Goal: Task Accomplishment & Management: Manage account settings

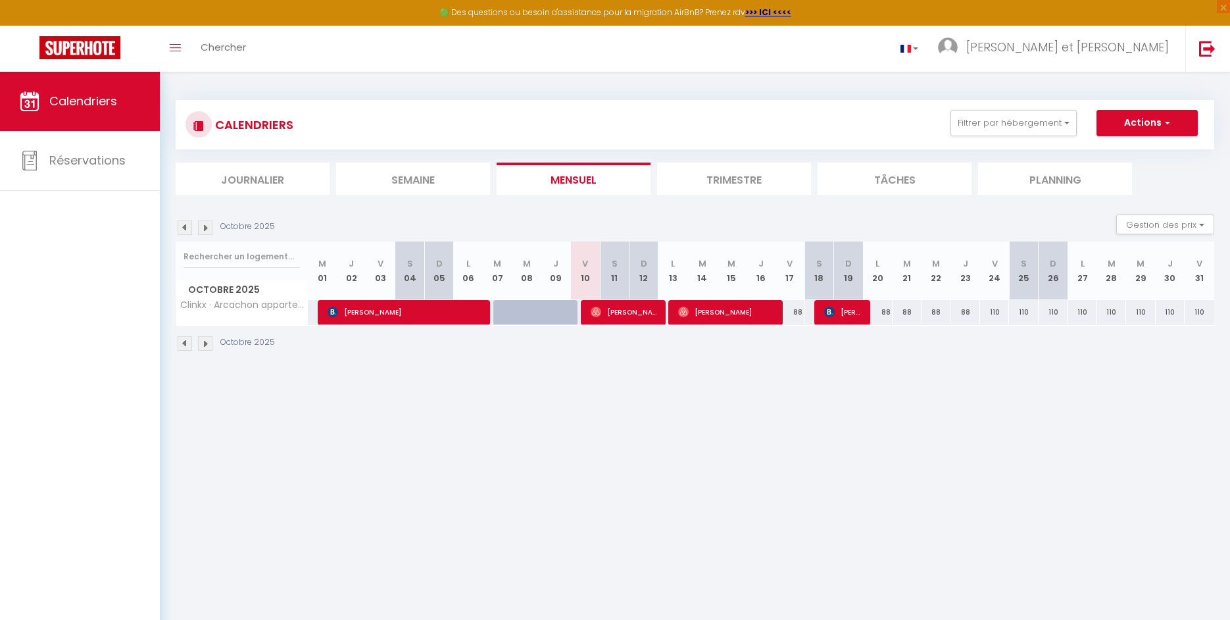
click at [839, 316] on span "[PERSON_NAME]" at bounding box center [843, 311] width 39 height 25
select select "OK"
select select "KO"
select select "0"
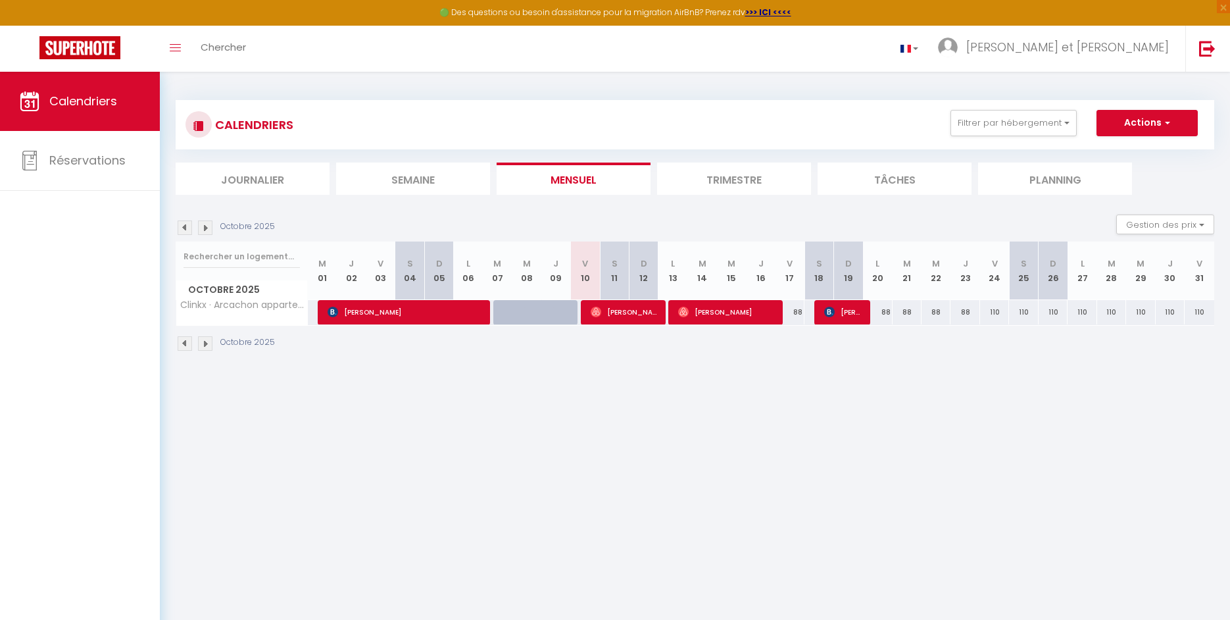
select select "1"
select select
click at [0, 0] on div at bounding box center [0, 0] width 0 height 0
click at [839, 316] on div at bounding box center [615, 310] width 1230 height 620
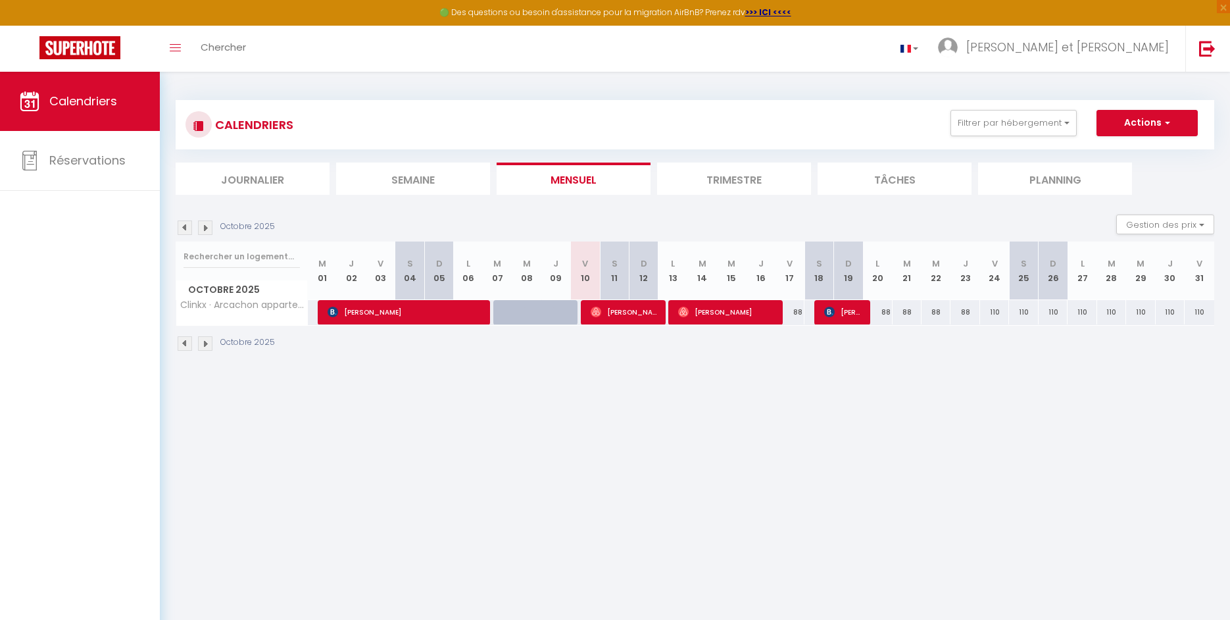
click at [839, 316] on span "[PERSON_NAME]" at bounding box center [843, 311] width 39 height 25
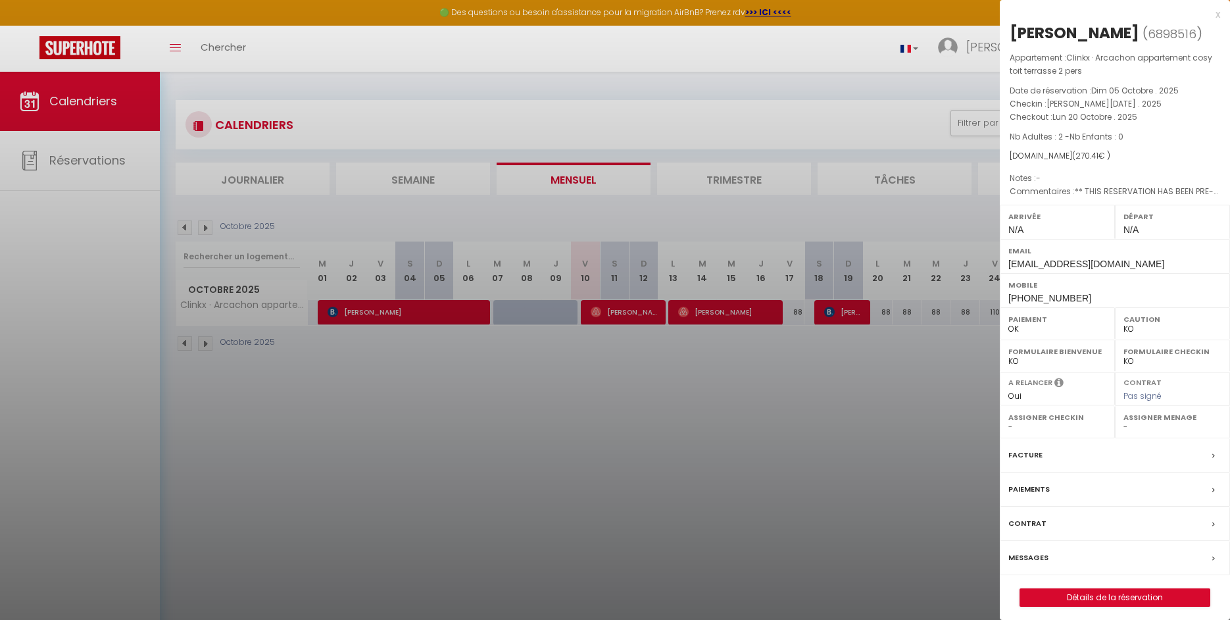
click at [1029, 451] on label "Facture" at bounding box center [1025, 455] width 34 height 14
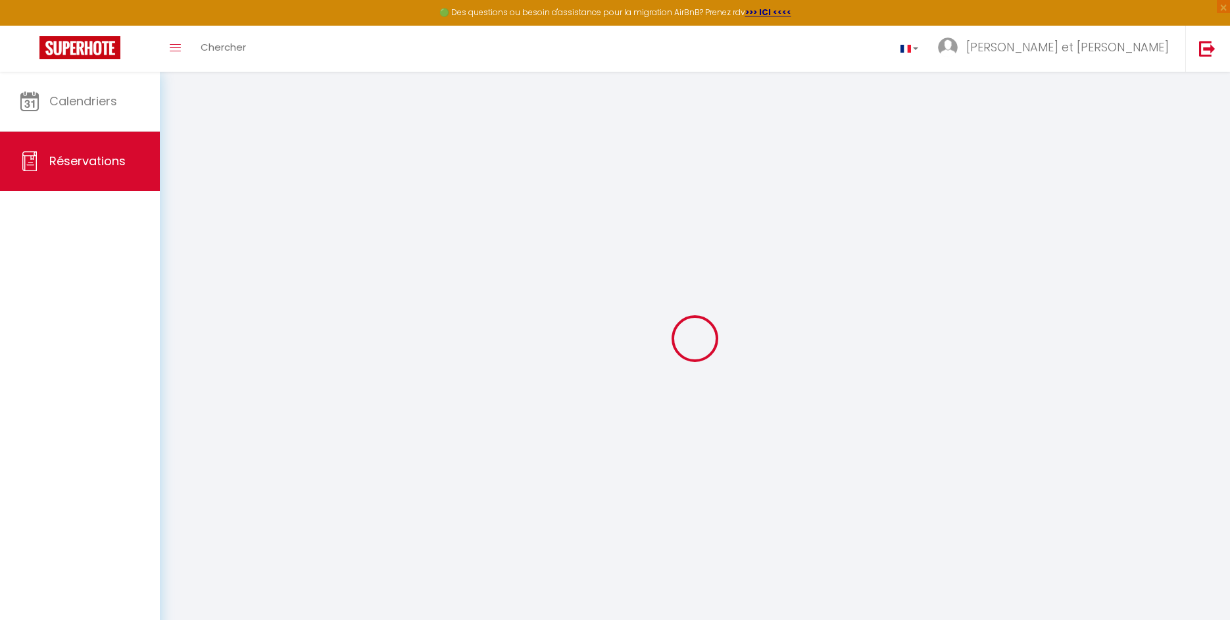
select select
checkbox input "false"
select select
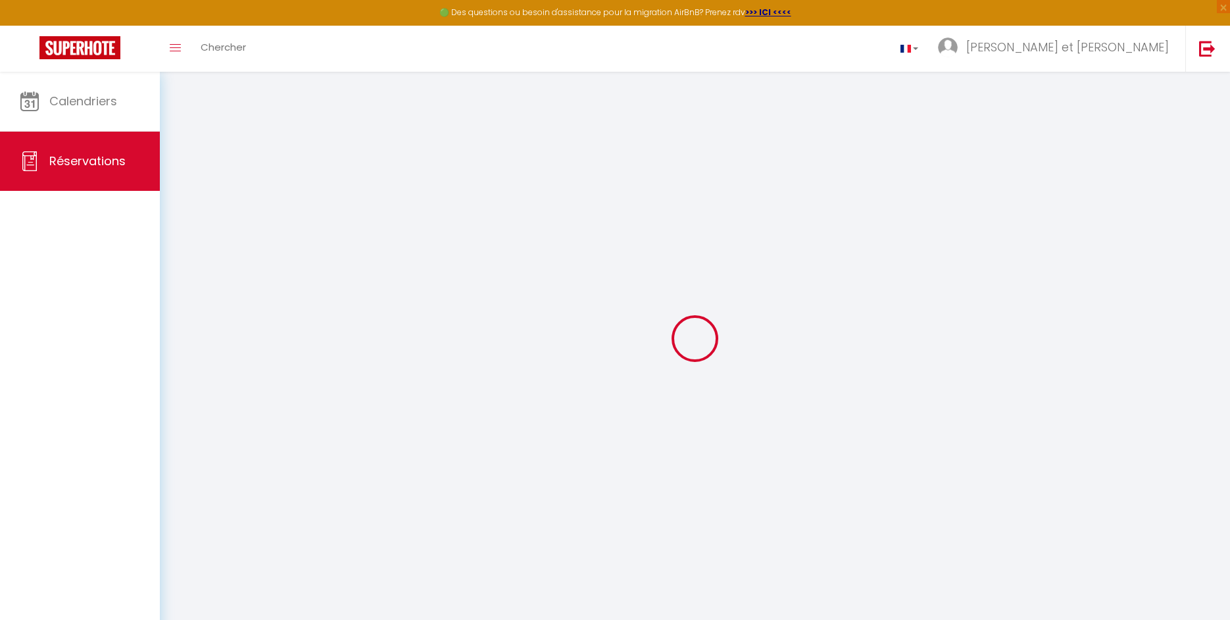
checkbox input "false"
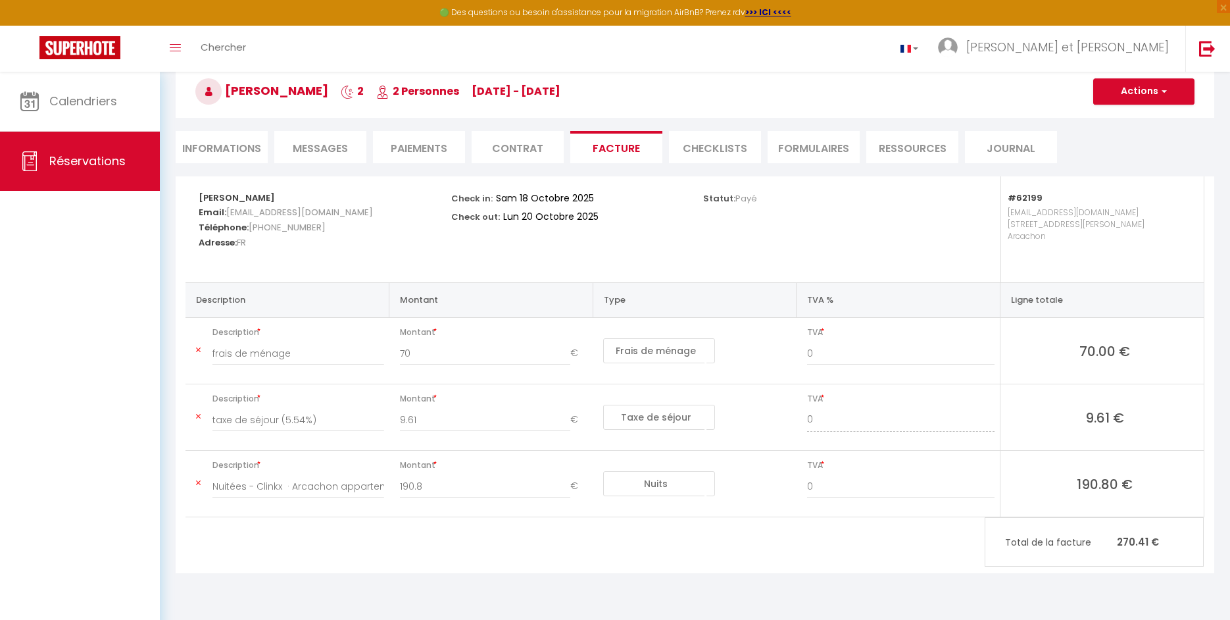
scroll to position [72, 0]
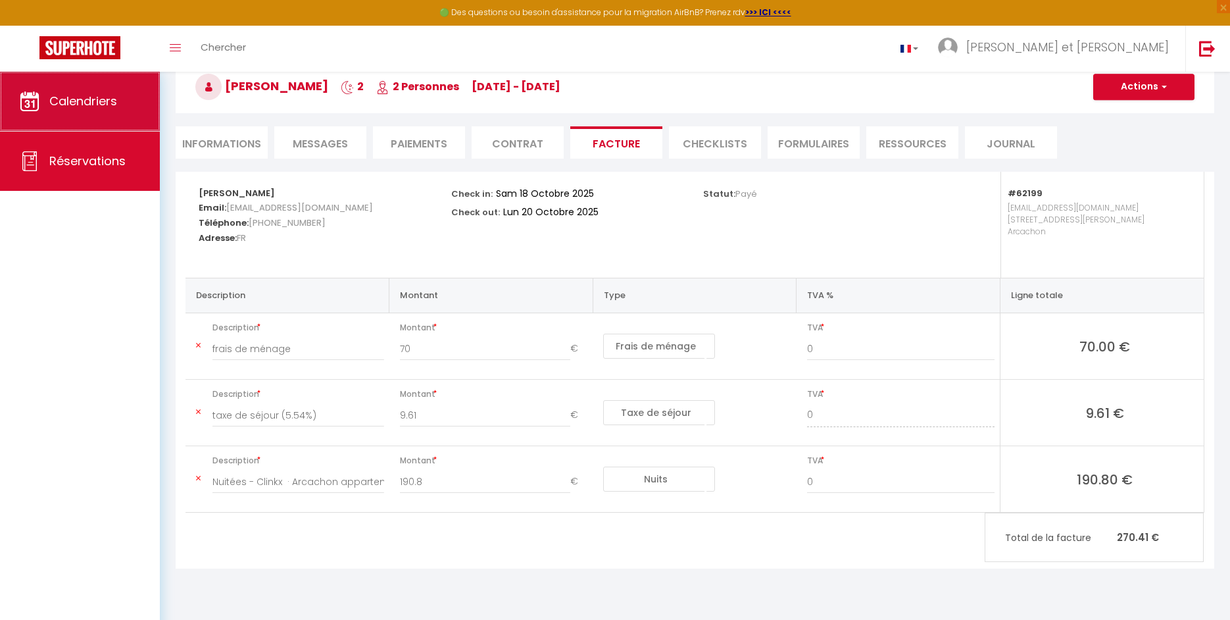
click at [78, 107] on span "Calendriers" at bounding box center [83, 101] width 68 height 16
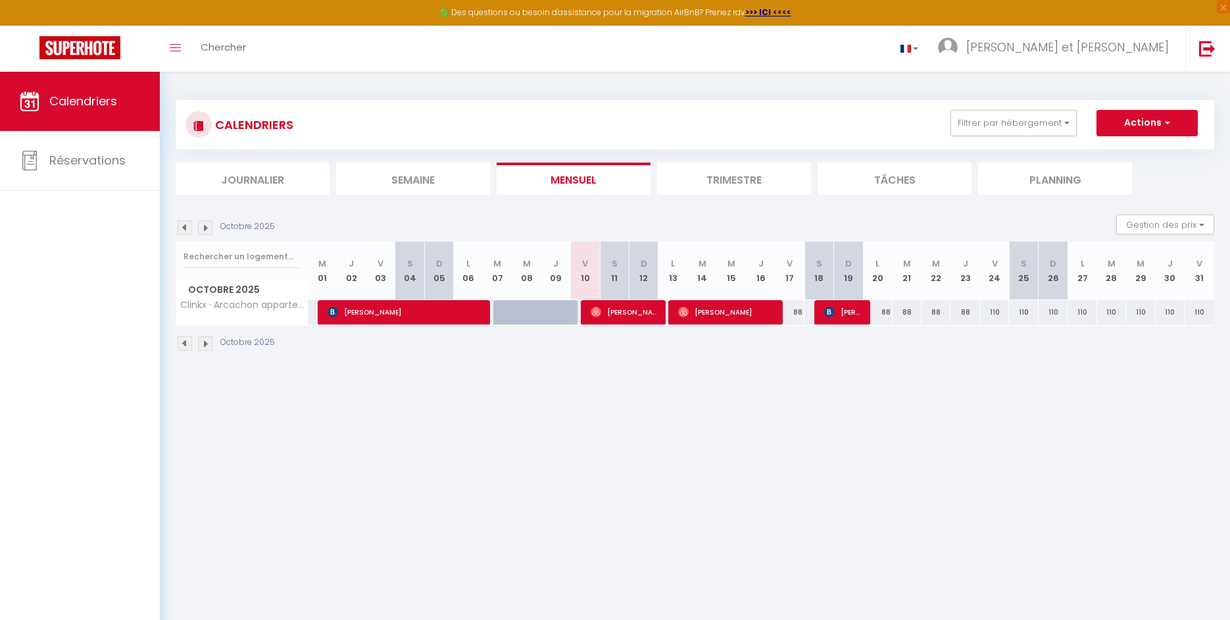
click at [410, 314] on span "[PERSON_NAME]" at bounding box center [405, 311] width 155 height 25
select select "OK"
select select "KO"
select select "0"
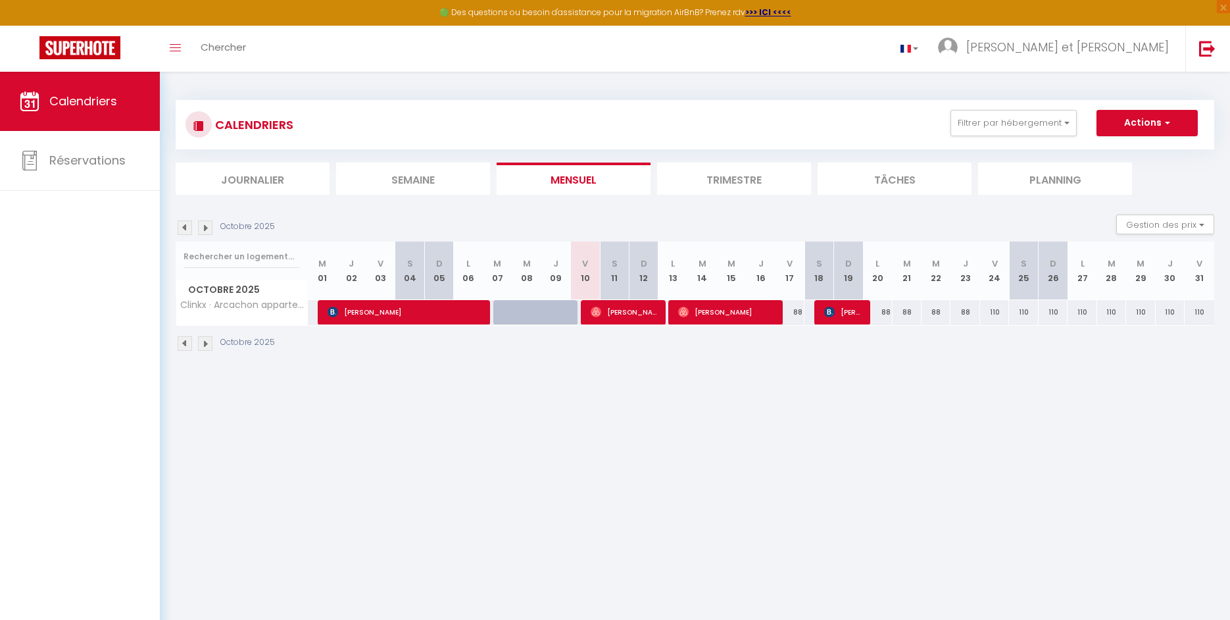
select select "1"
select select
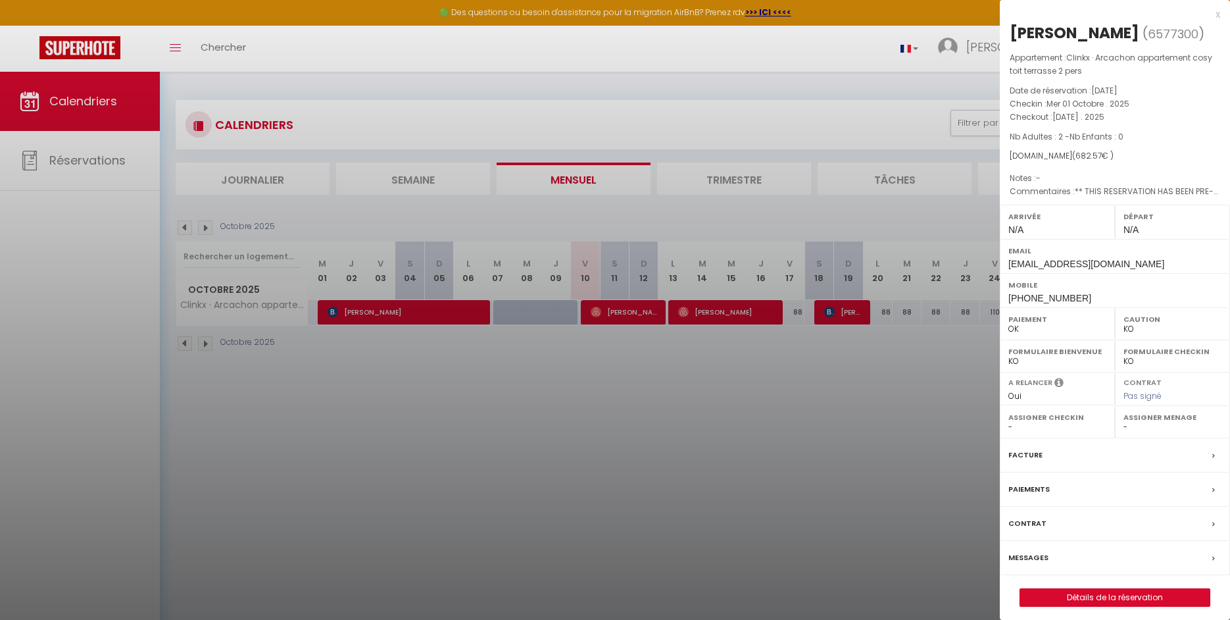
select select "53674"
click at [1037, 453] on label "Facture" at bounding box center [1025, 455] width 34 height 14
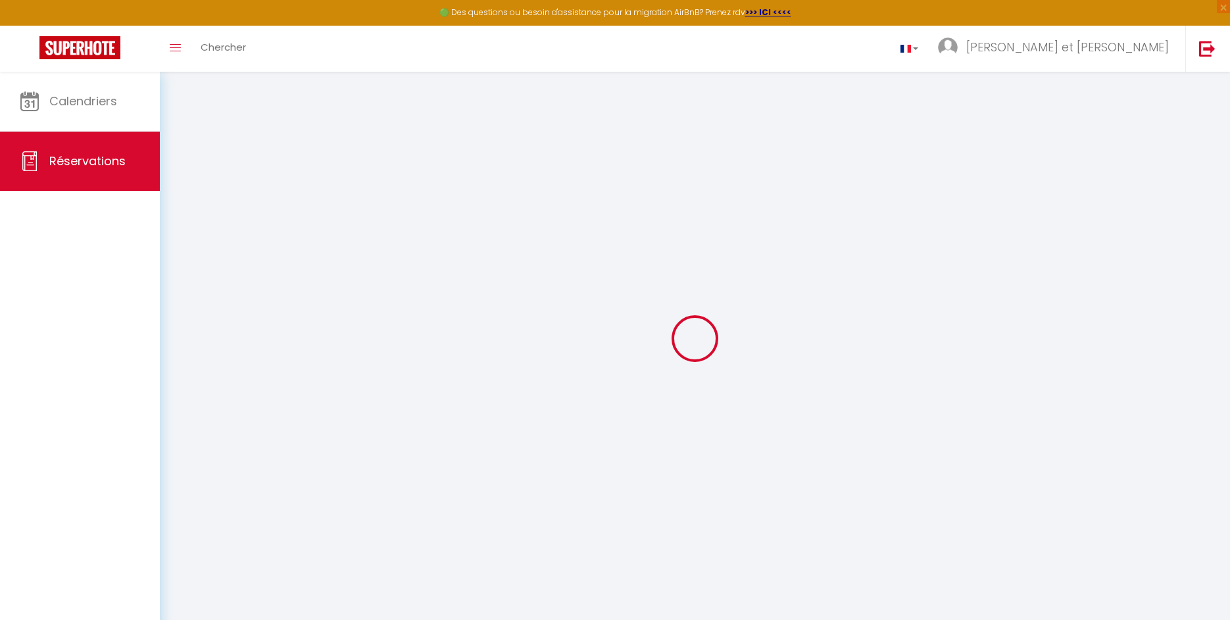
select select "cleaning"
select select "taxes"
select select
checkbox input "false"
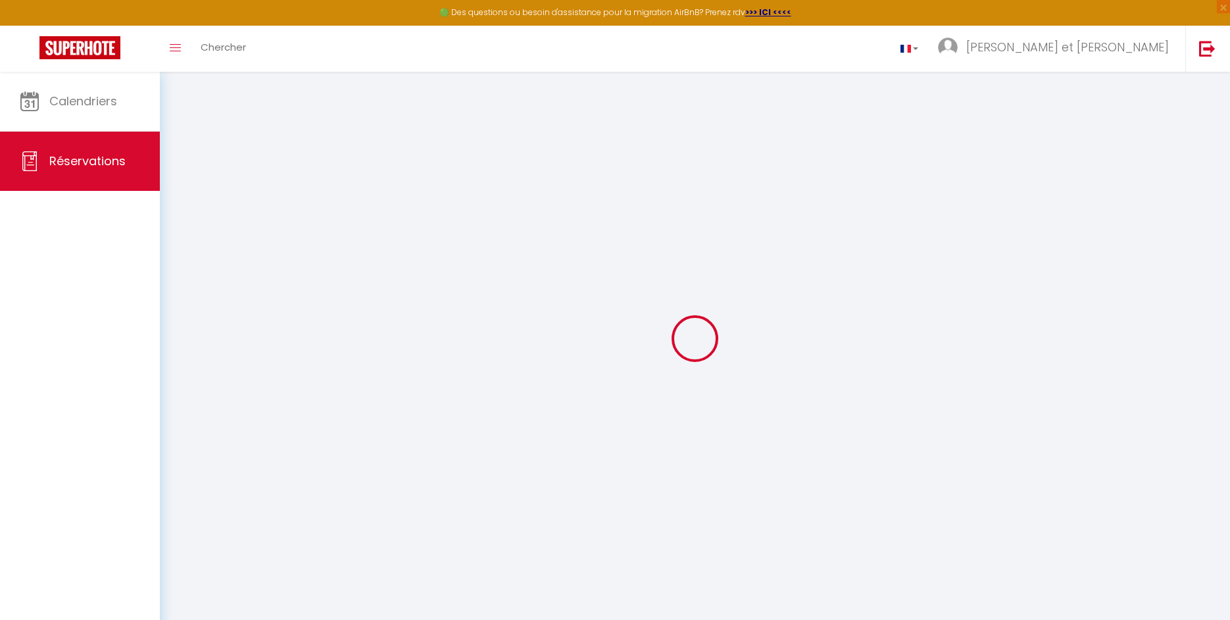
select select
checkbox input "false"
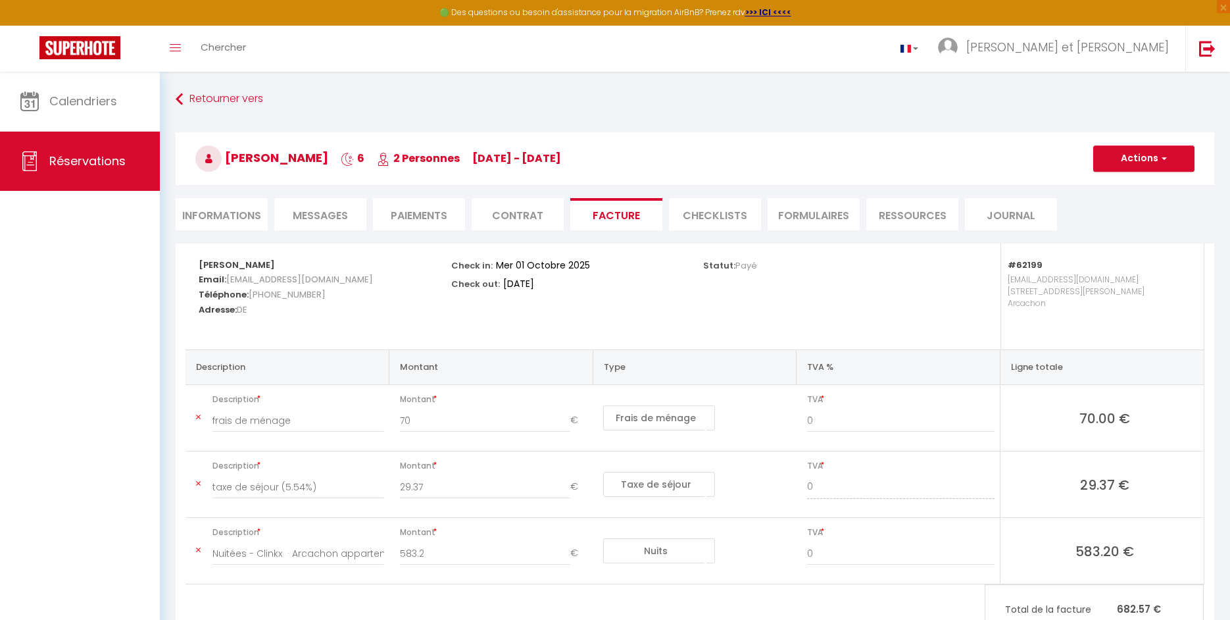
scroll to position [72, 0]
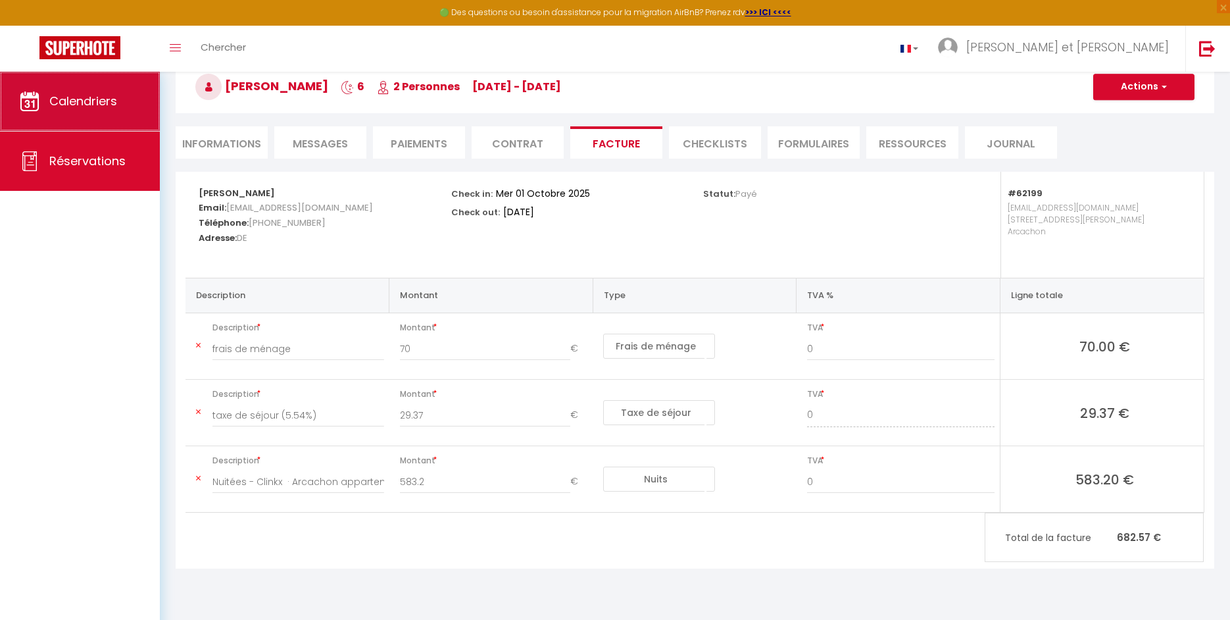
click at [99, 99] on span "Calendriers" at bounding box center [83, 101] width 68 height 16
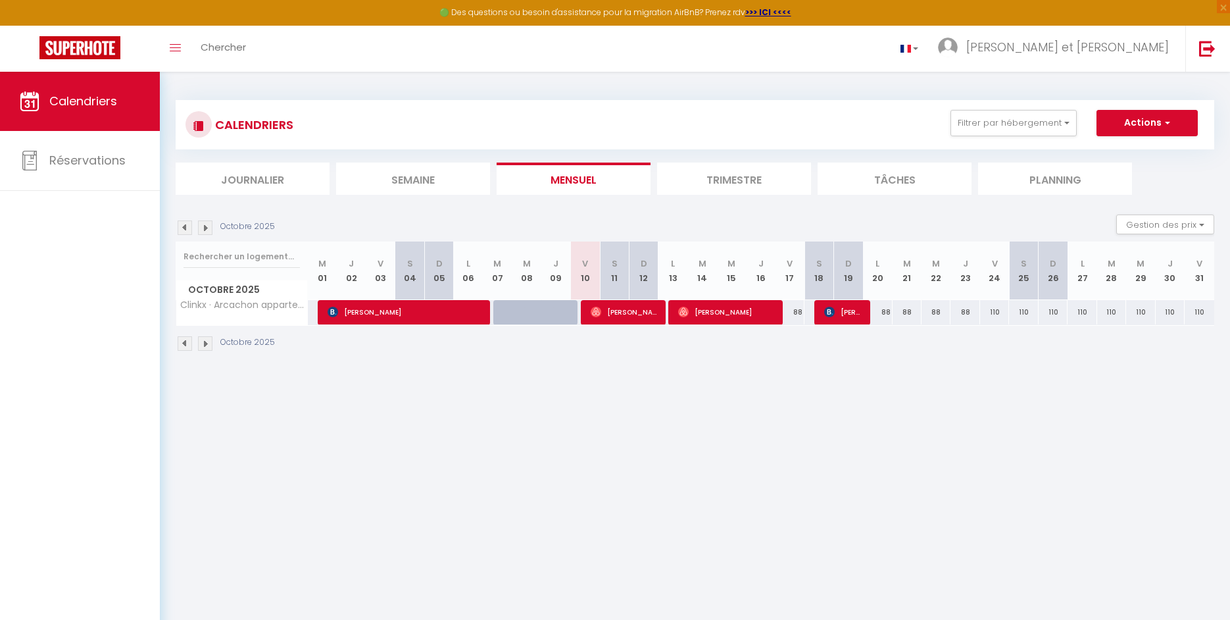
click at [185, 228] on img at bounding box center [185, 227] width 14 height 14
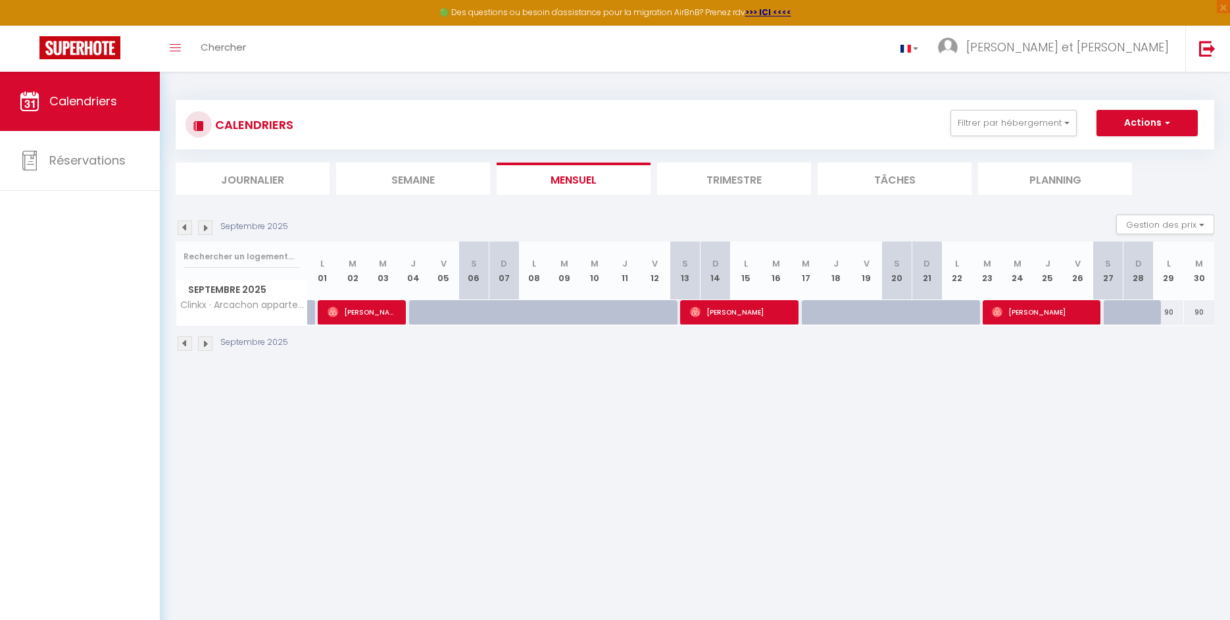
click at [207, 229] on img at bounding box center [205, 227] width 14 height 14
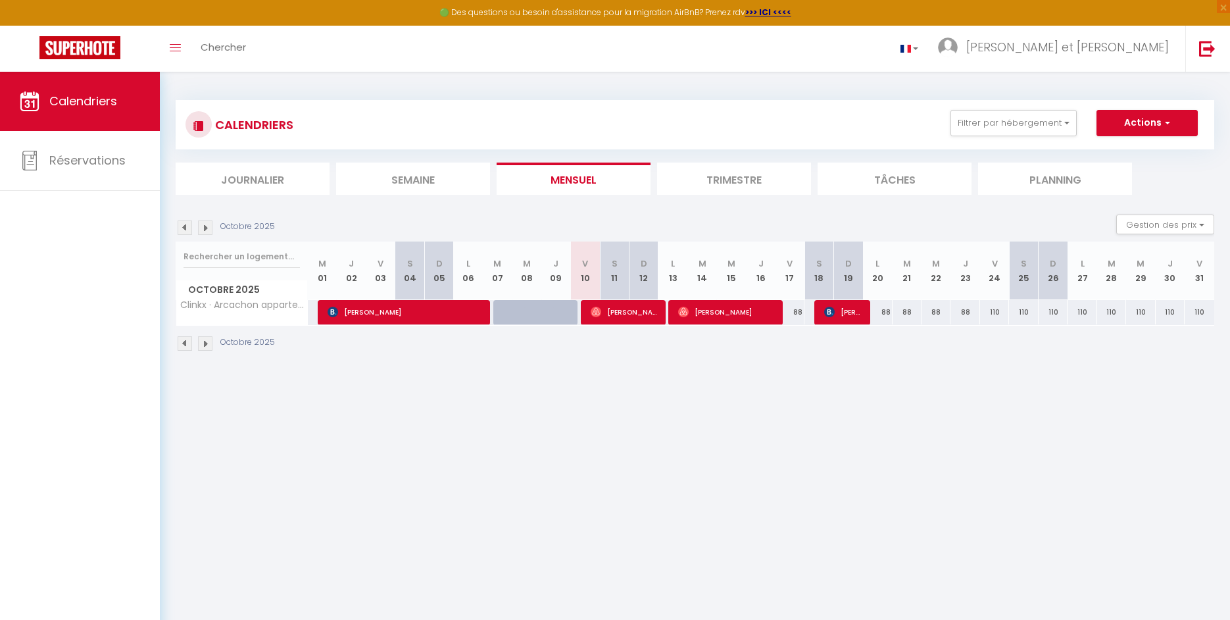
click at [619, 316] on span "[PERSON_NAME]" at bounding box center [625, 311] width 68 height 25
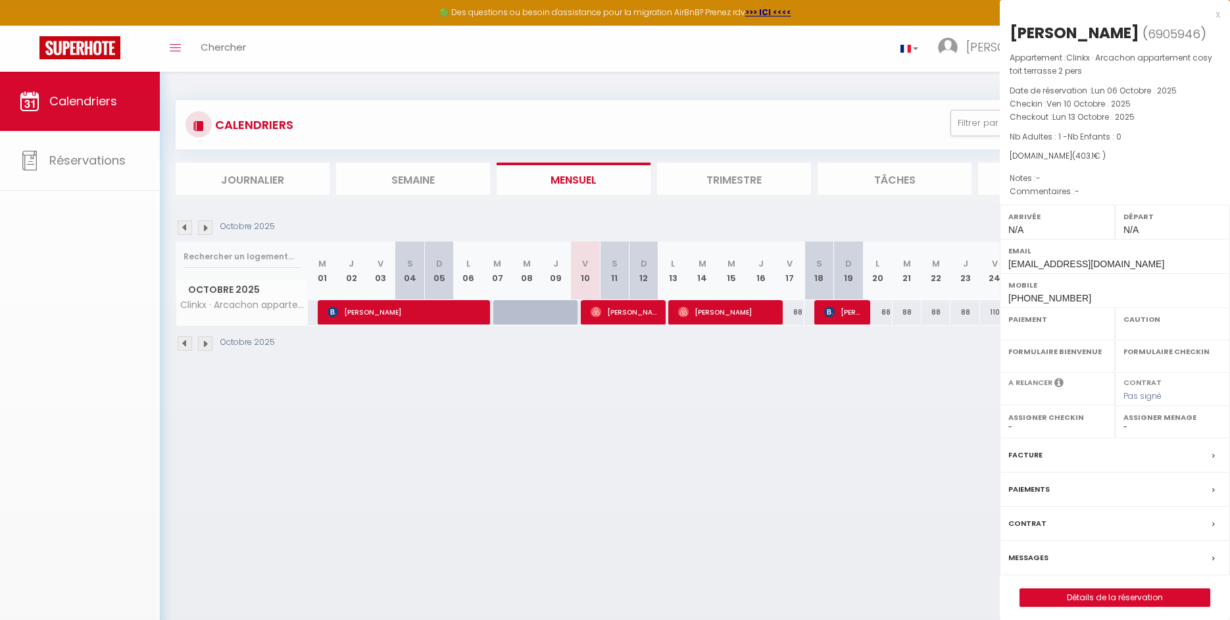
select select "OK"
select select "0"
select select "1"
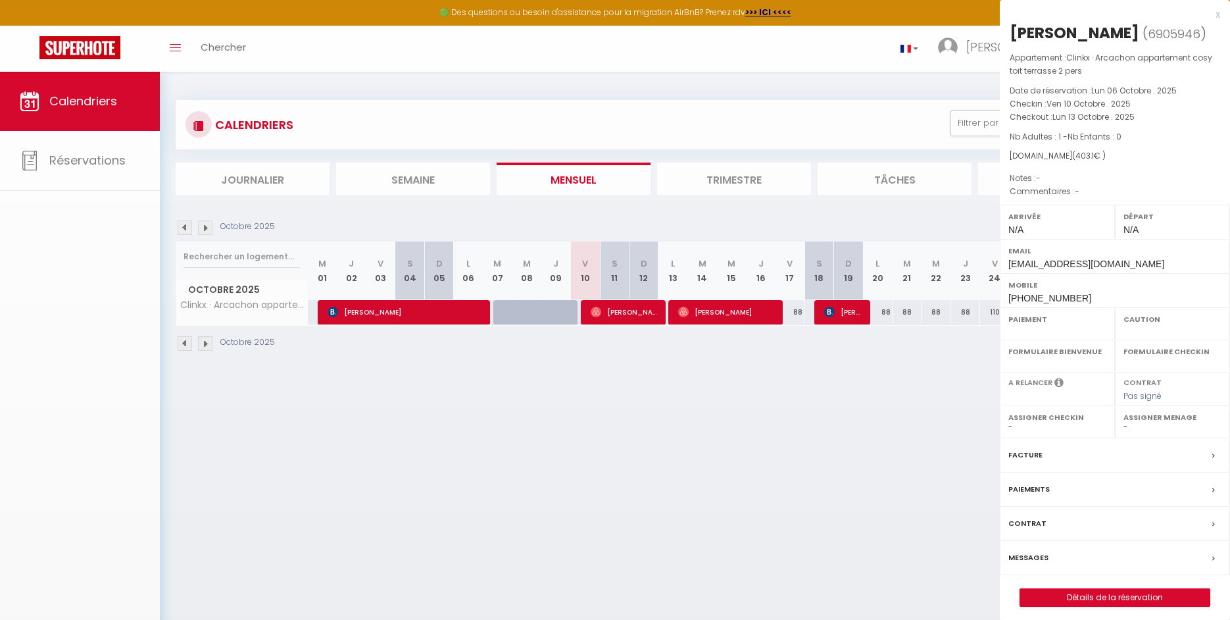
select select
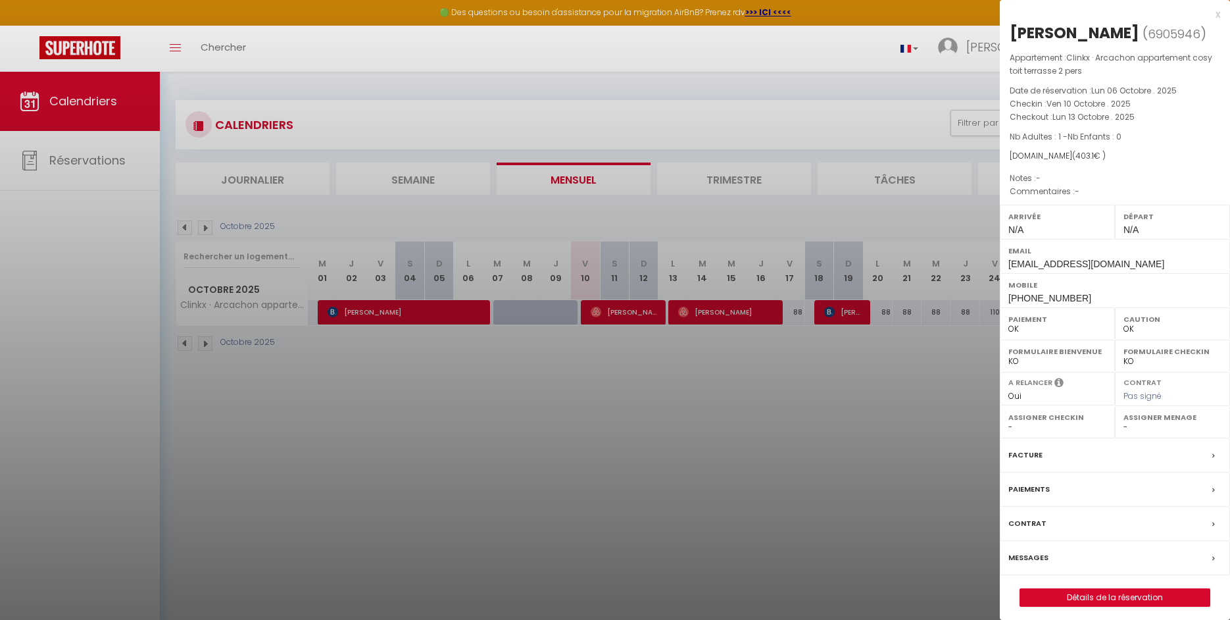
click at [1026, 453] on label "Facture" at bounding box center [1025, 455] width 34 height 14
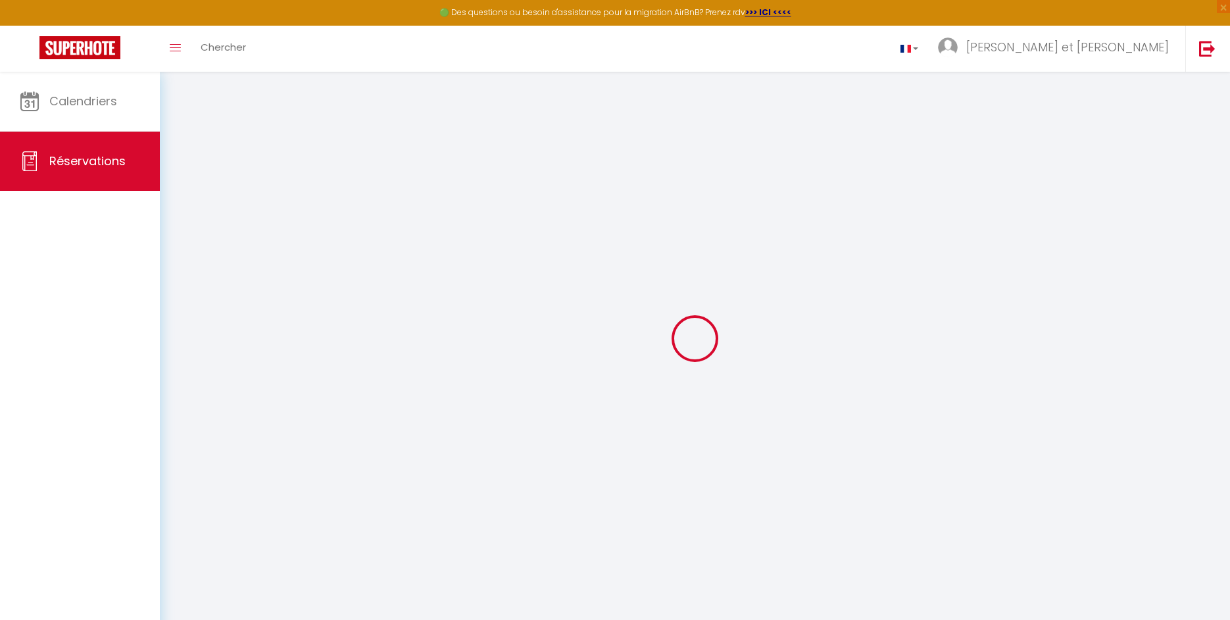
select select "cleaning"
select select "taxes"
select select
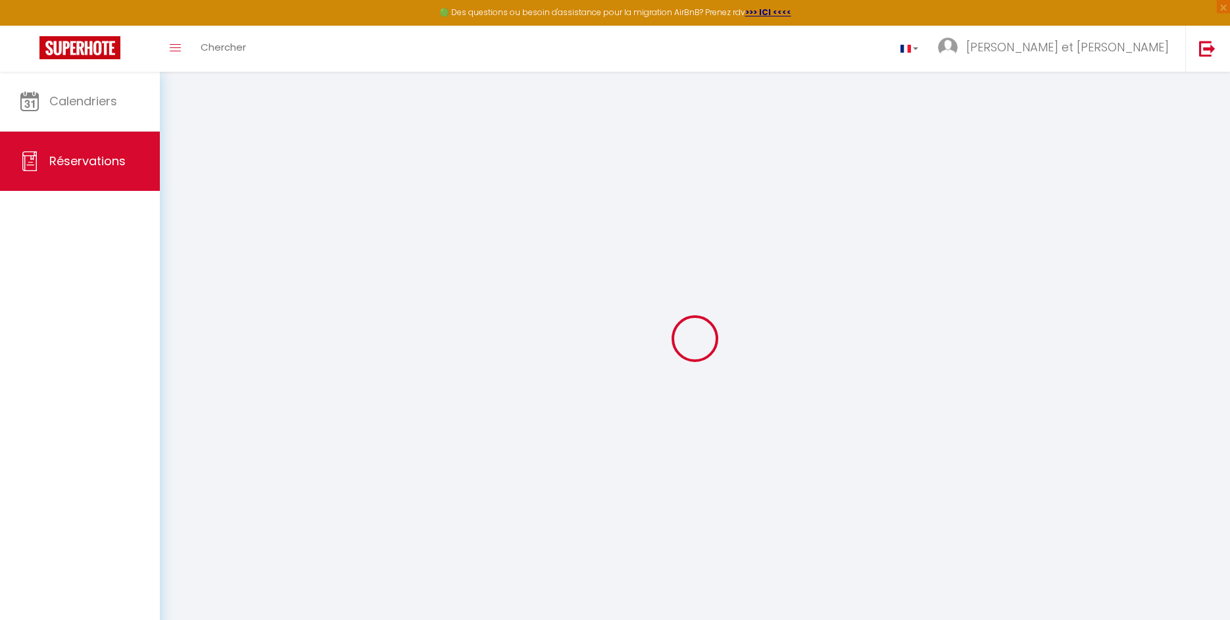
checkbox input "false"
select select
checkbox input "false"
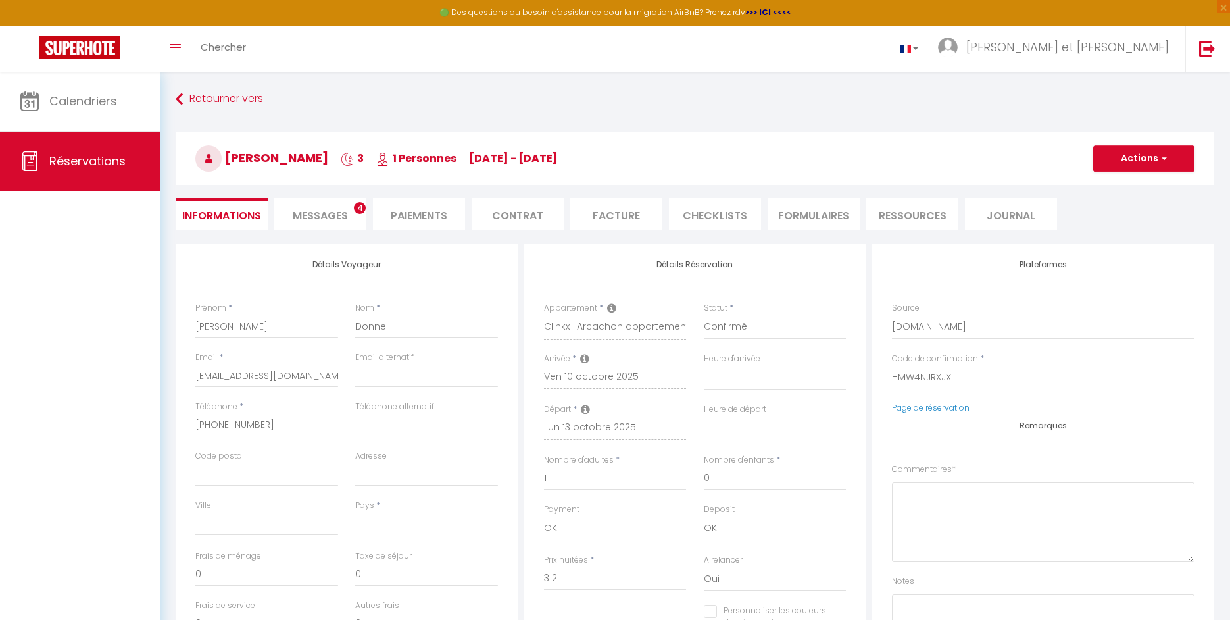
select select
checkbox input "false"
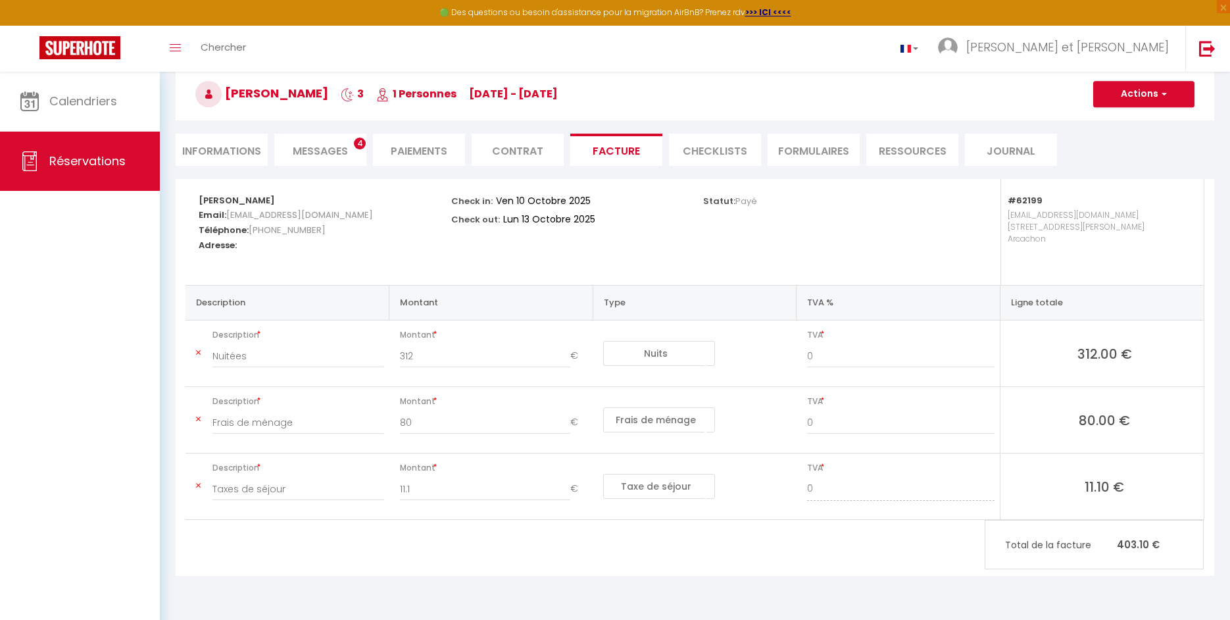
scroll to position [67, 0]
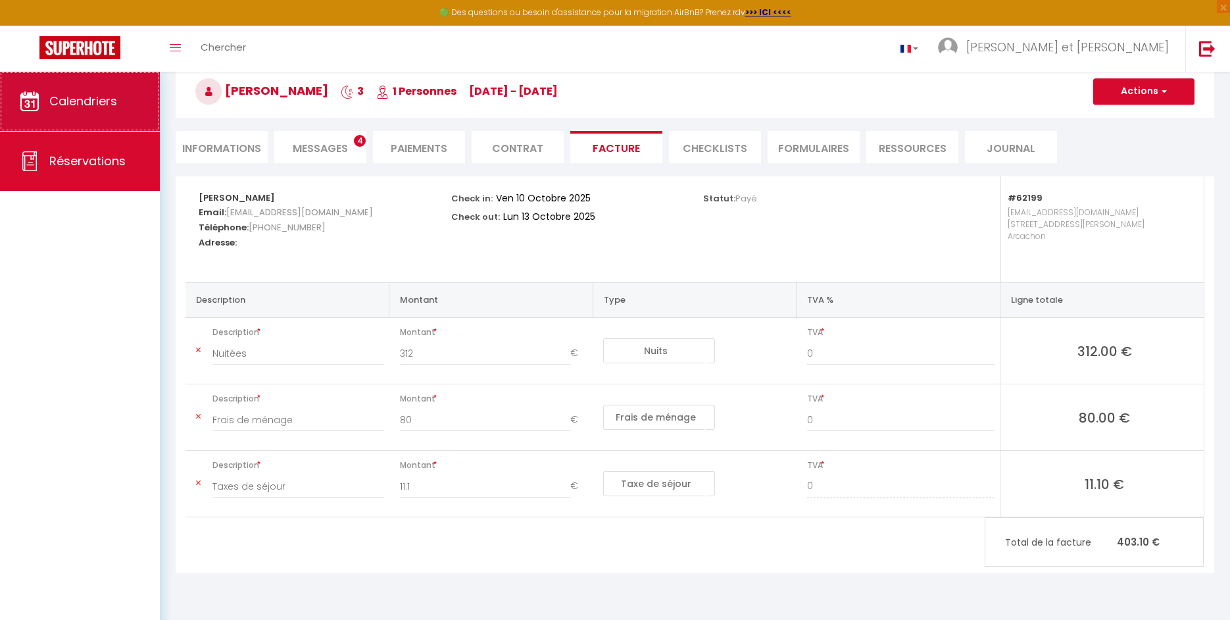
click at [70, 94] on span "Calendriers" at bounding box center [83, 101] width 68 height 16
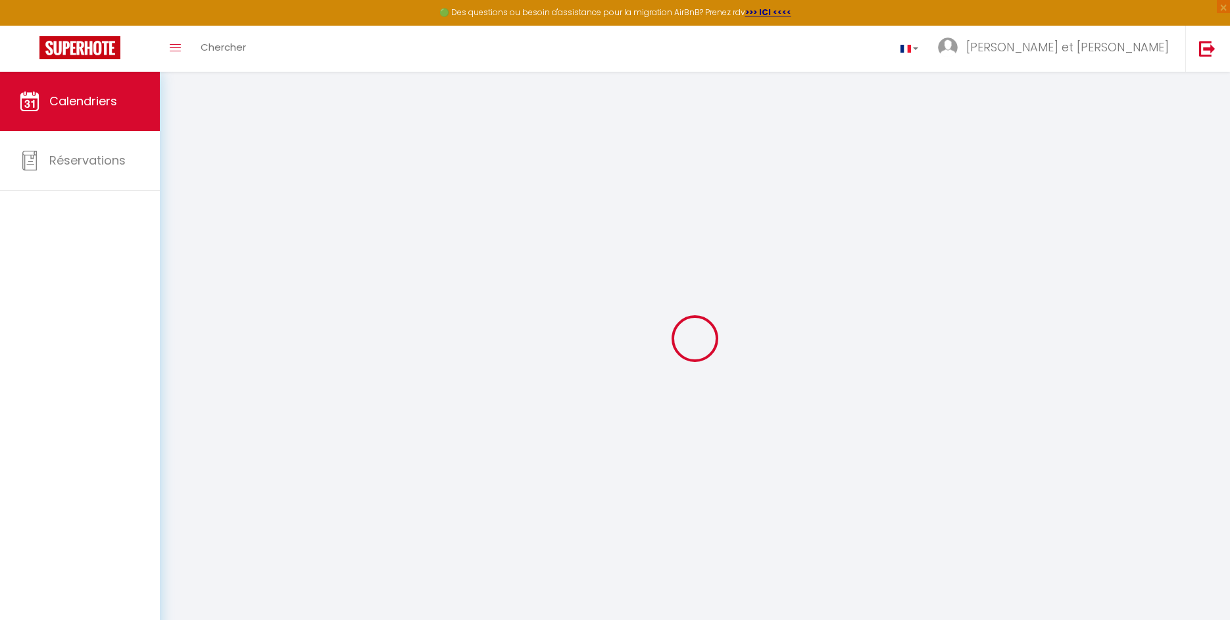
select select
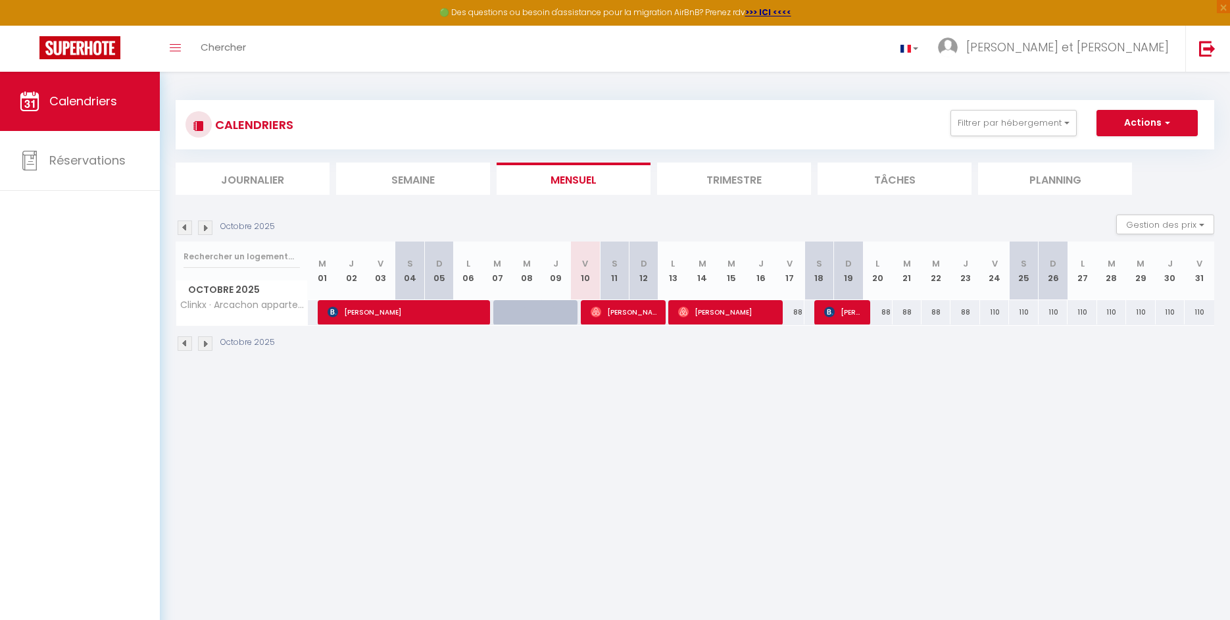
click at [739, 314] on span "[PERSON_NAME]" at bounding box center [726, 311] width 97 height 25
select select "OK"
select select "0"
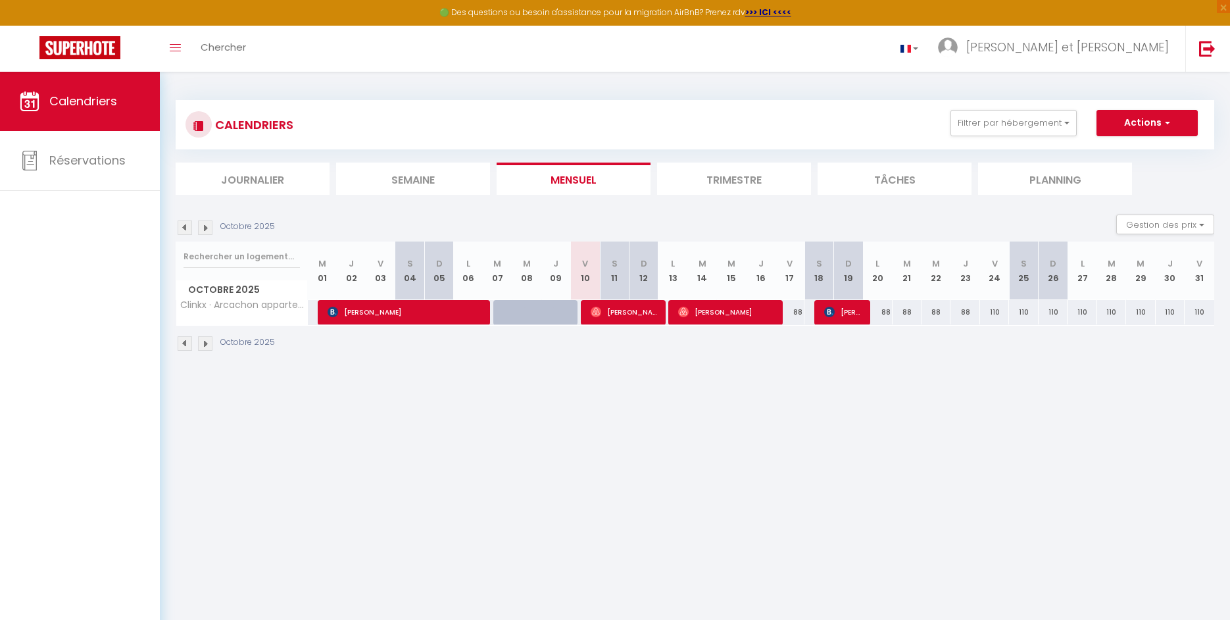
select select "1"
select select
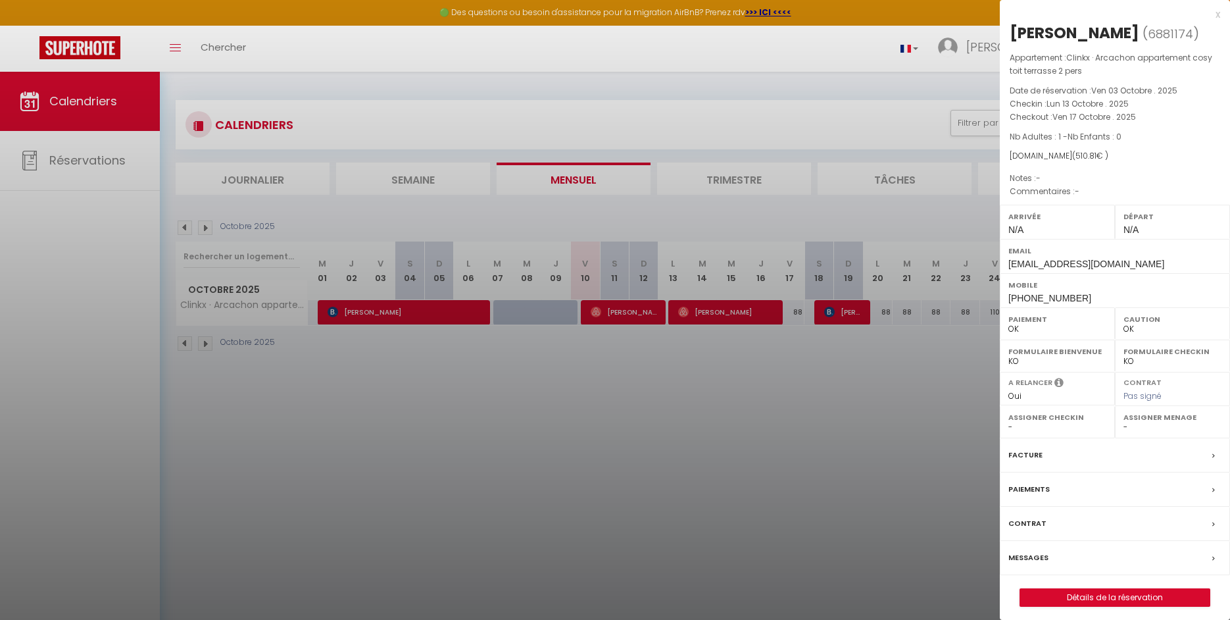
click at [1028, 457] on label "Facture" at bounding box center [1025, 455] width 34 height 14
select select
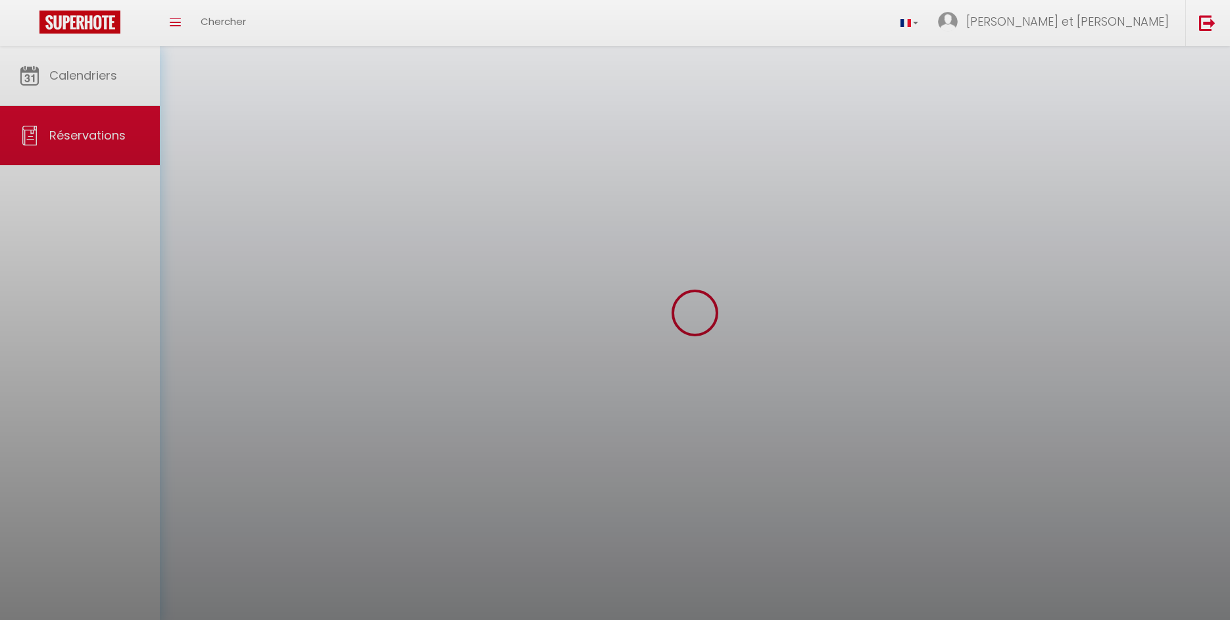
select select
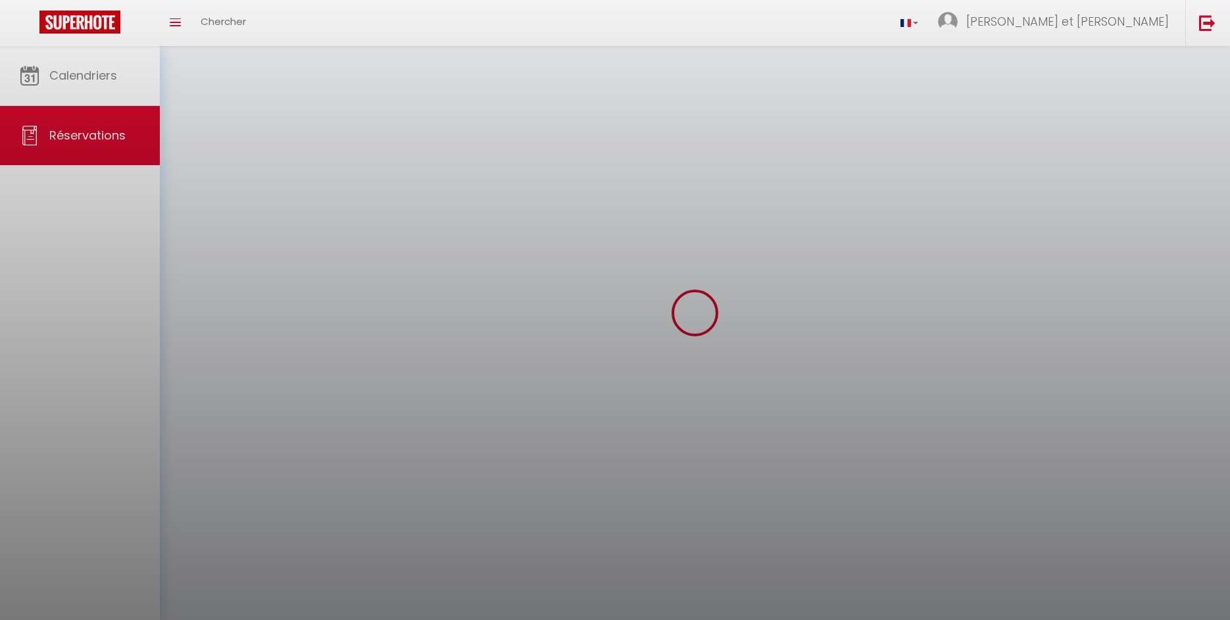
select select
checkbox input "false"
select select
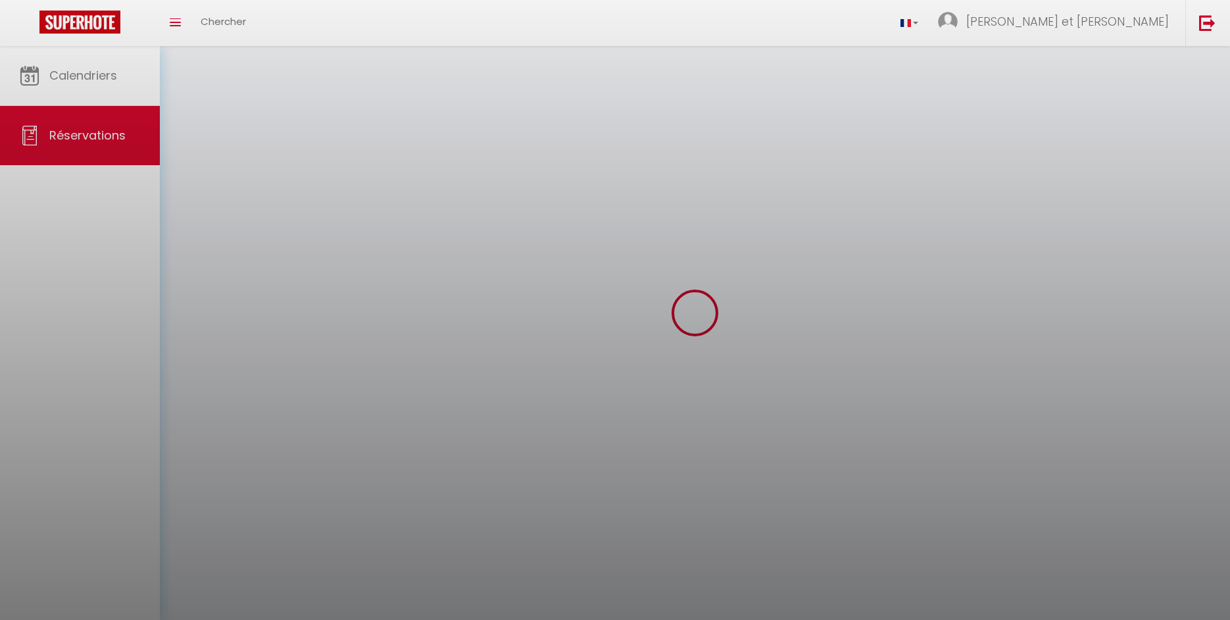
select select
checkbox input "false"
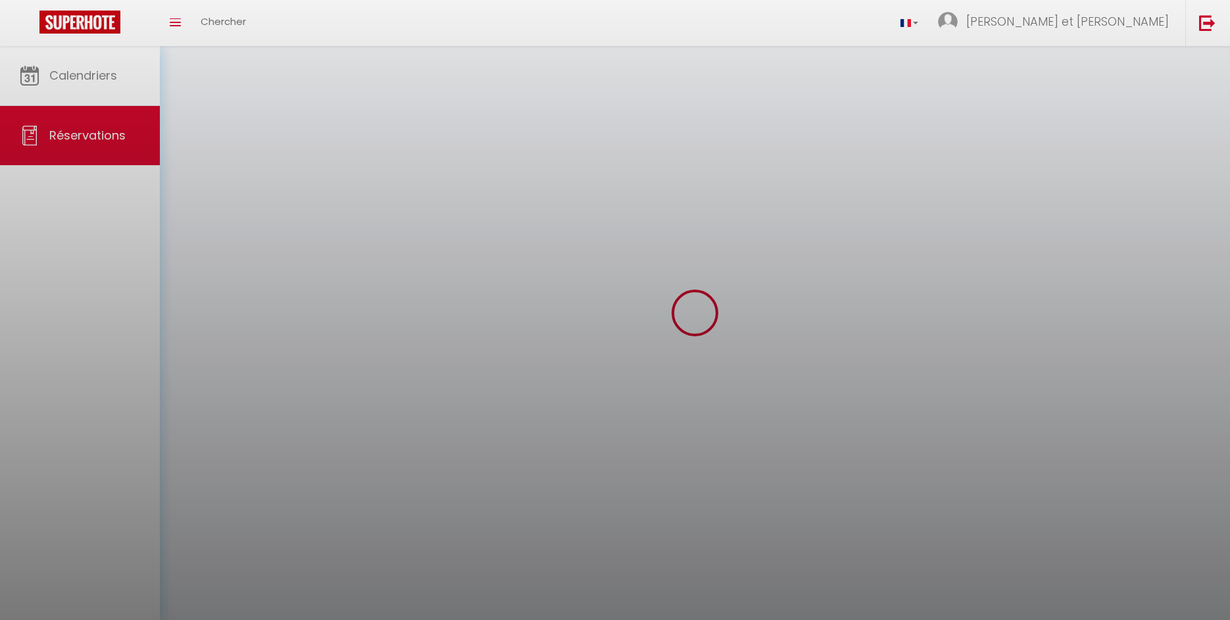
select select
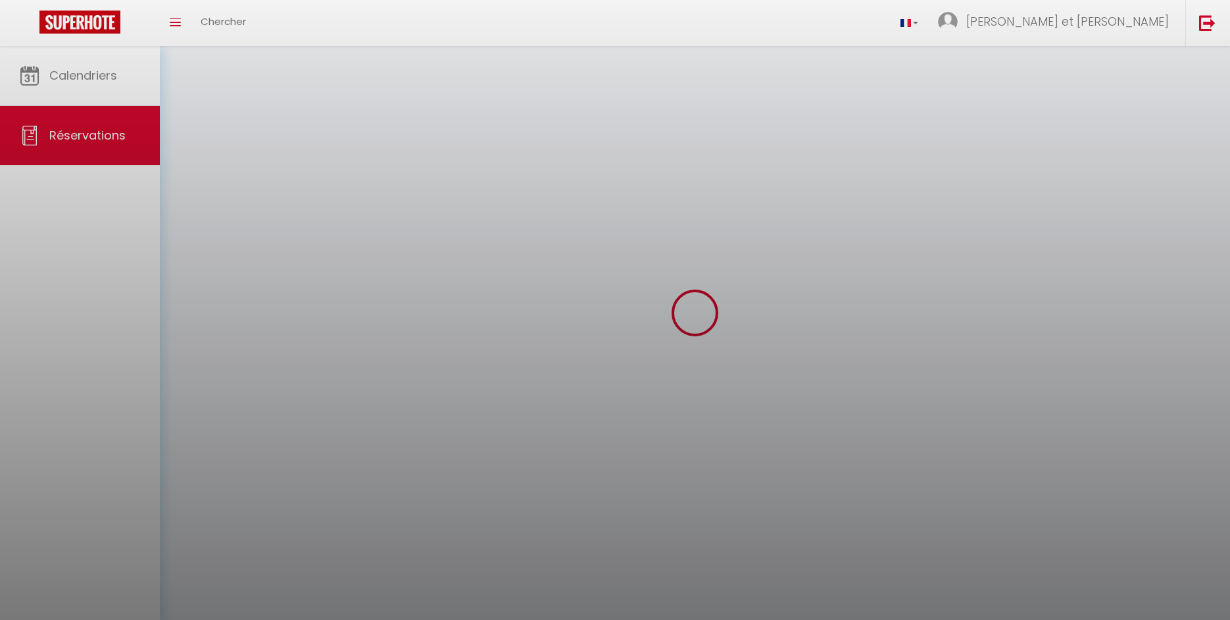
checkbox input "false"
select select
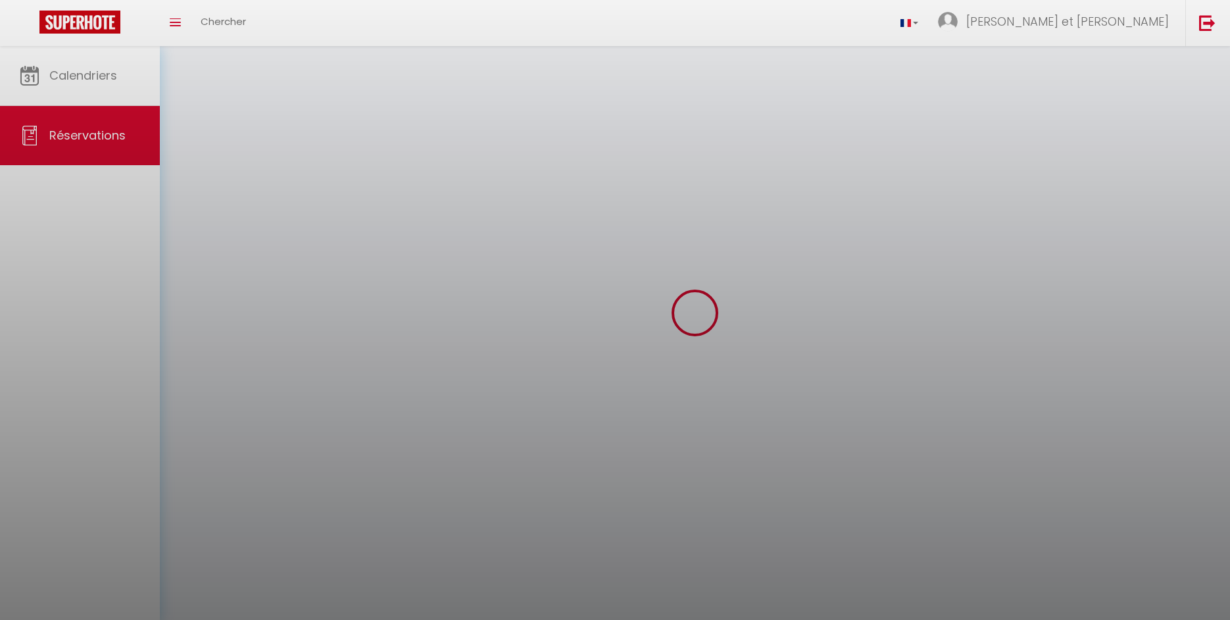
select select
checkbox input "false"
select select
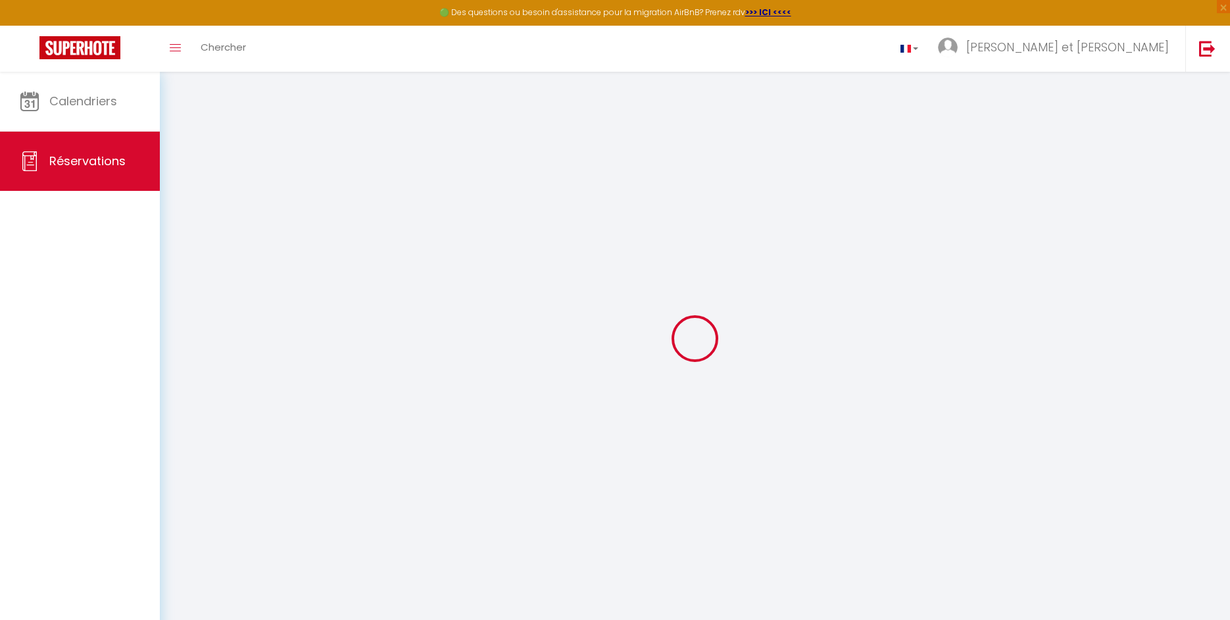
type input "[PERSON_NAME]"
type input "[EMAIL_ADDRESS][DOMAIN_NAME]"
type input "[PHONE_NUMBER]"
select select
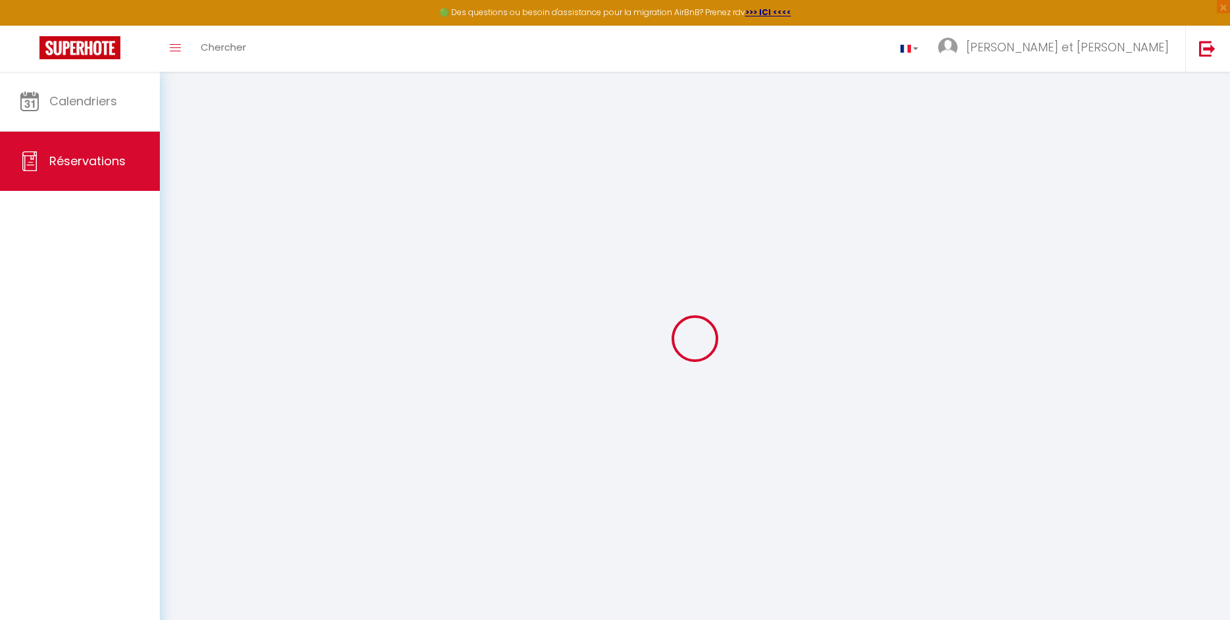
type input "89.28"
select select "62199"
select select "1"
select select
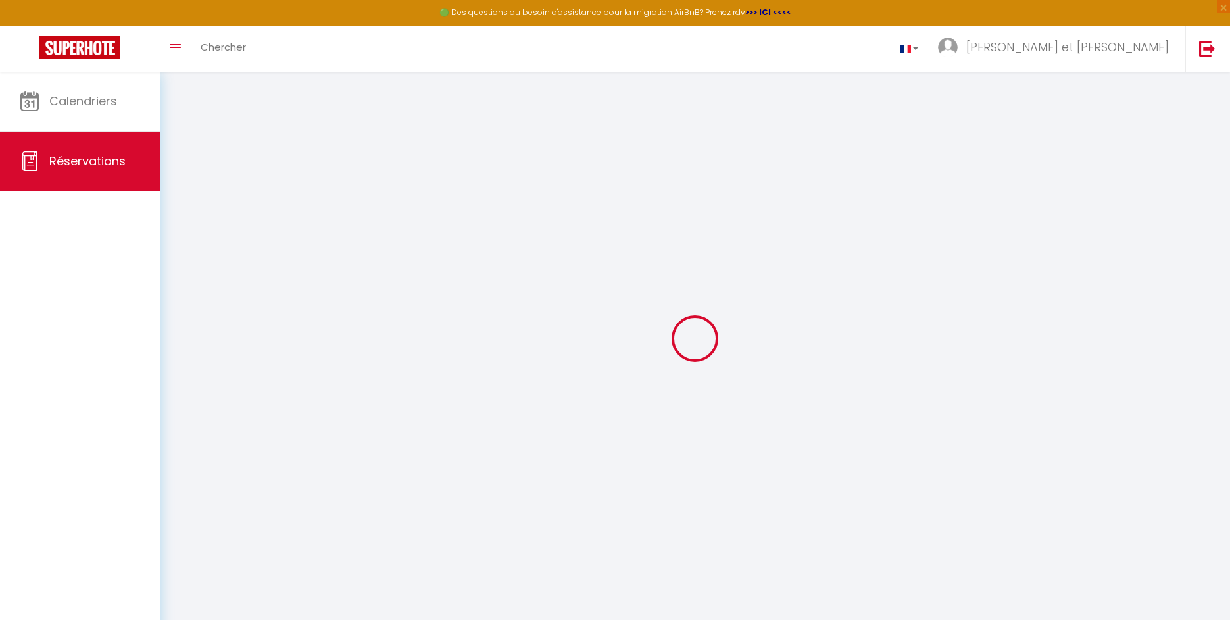
type input "1"
select select "12"
select select
type input "416"
checkbox input "false"
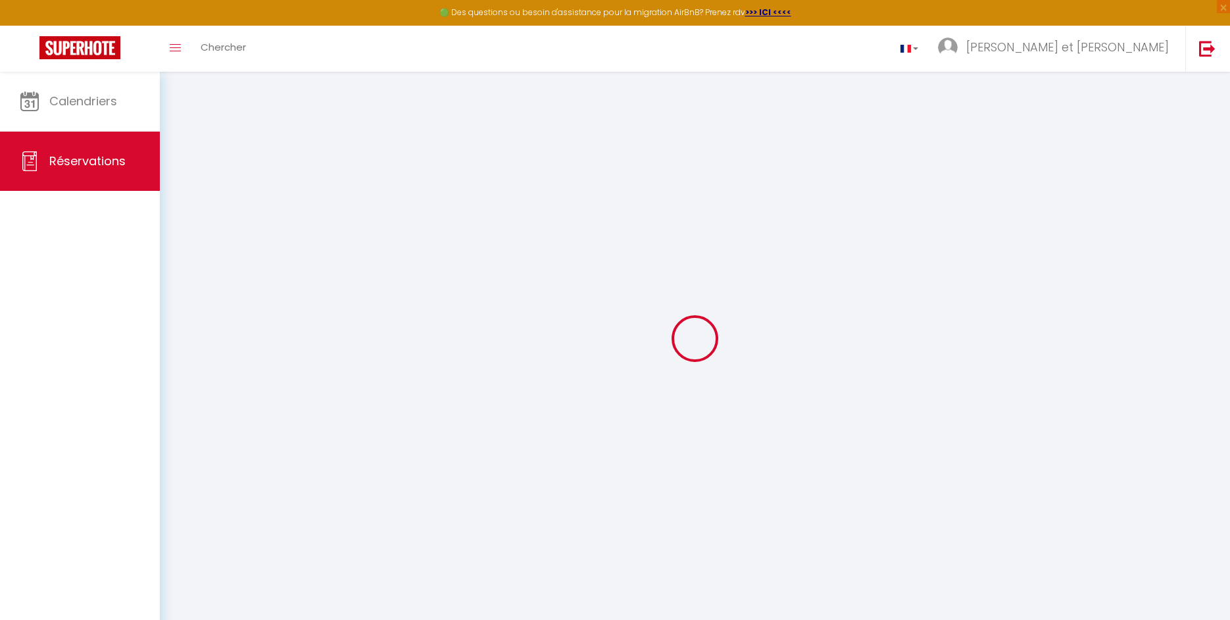
select select "1"
type input "0"
select select
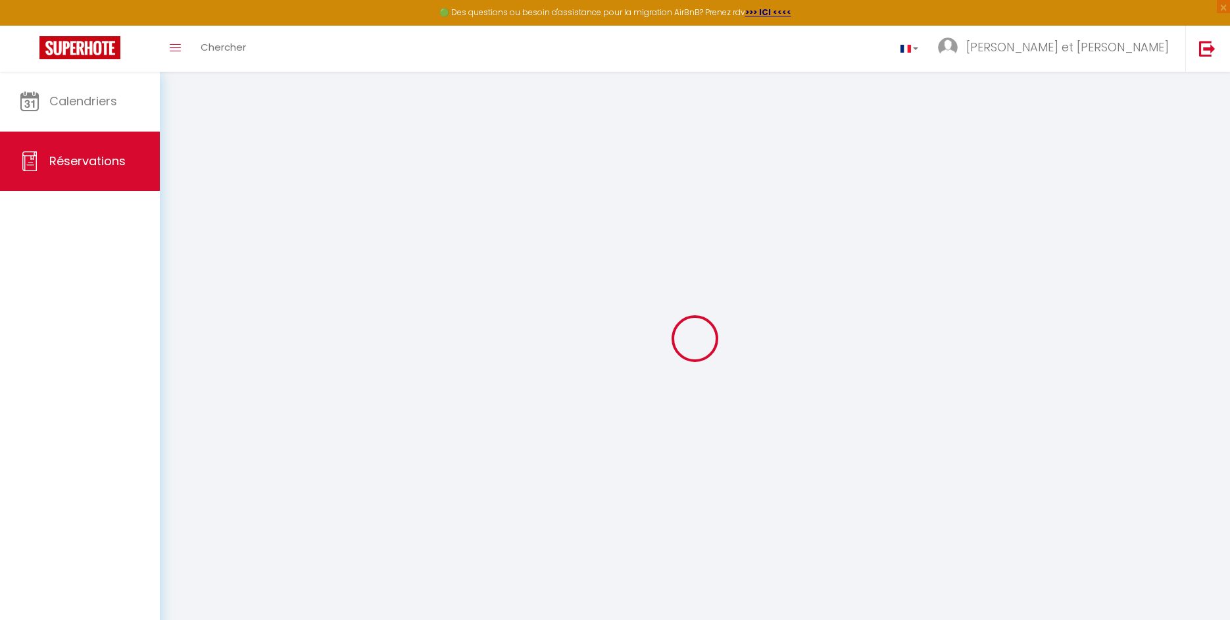
select select
select select "15"
checkbox input "false"
select select
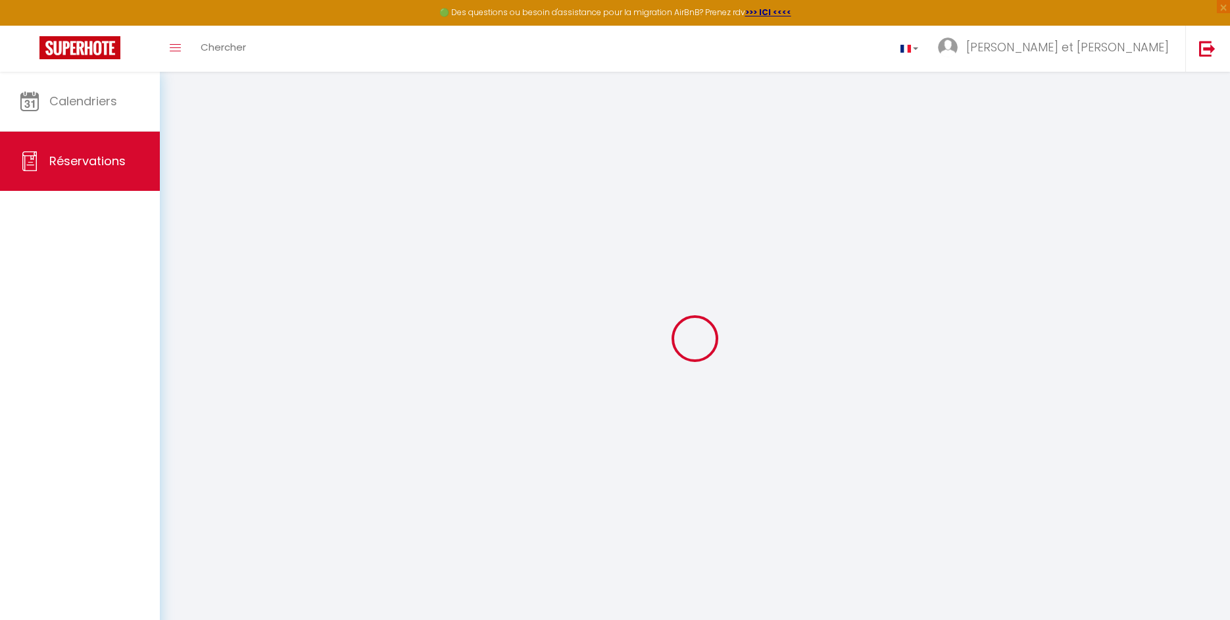
select select
checkbox input "false"
select select
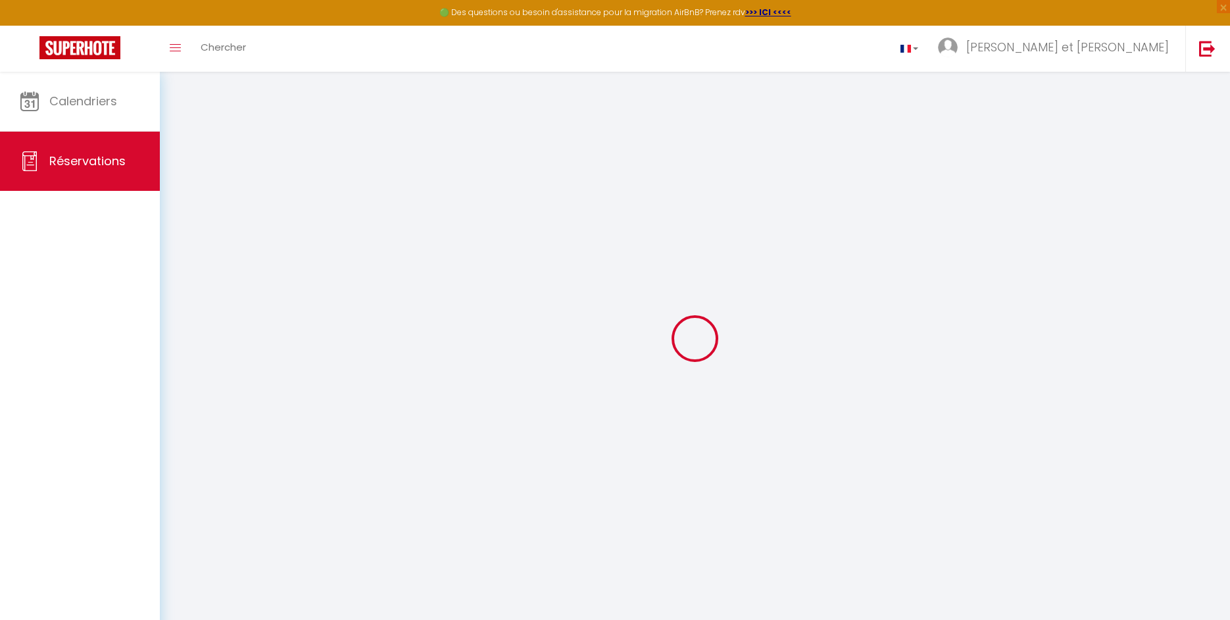
select select
checkbox input "false"
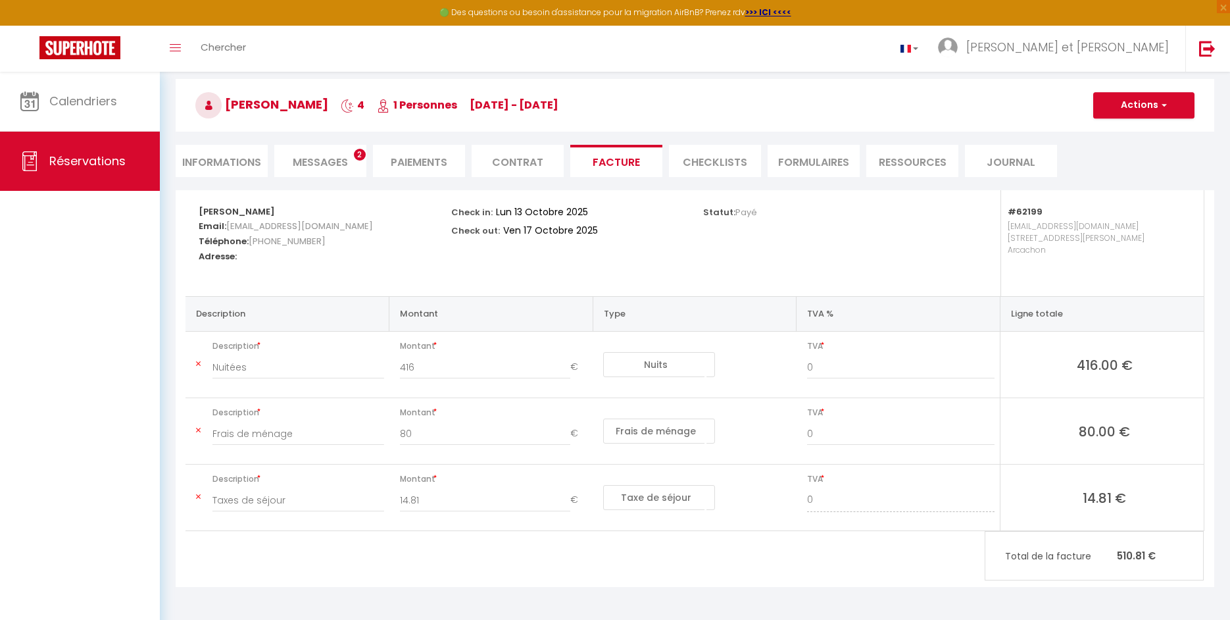
scroll to position [72, 0]
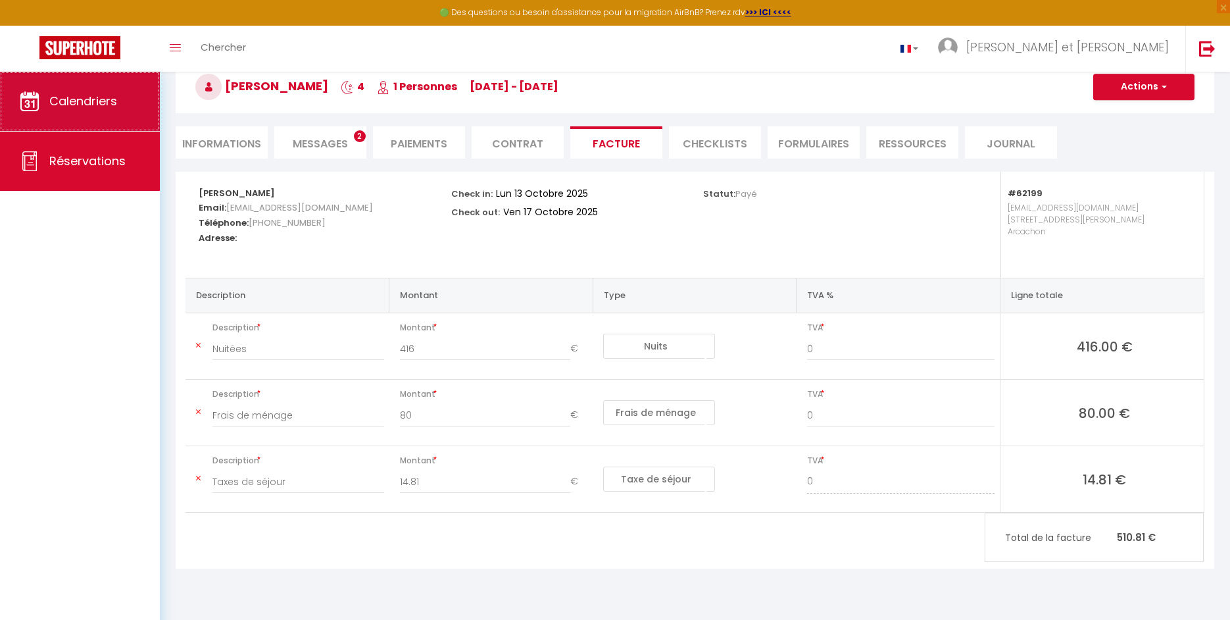
click at [74, 88] on link "Calendriers" at bounding box center [80, 101] width 160 height 59
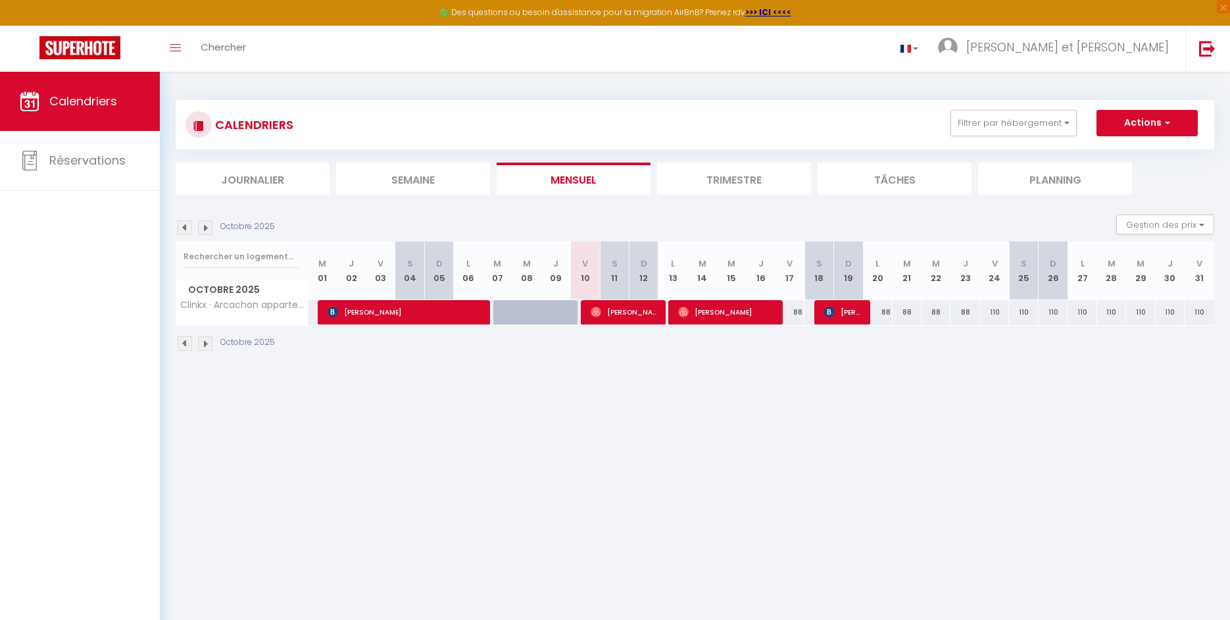
click at [637, 316] on span "[PERSON_NAME]" at bounding box center [625, 311] width 68 height 25
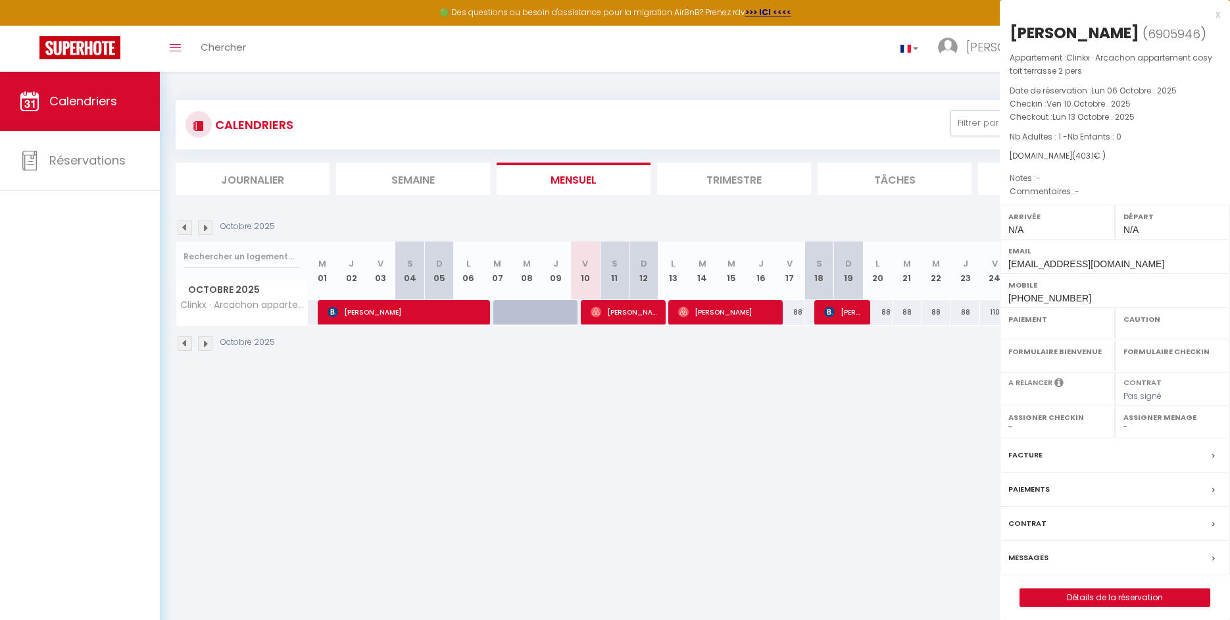
select select "OK"
select select "0"
select select "1"
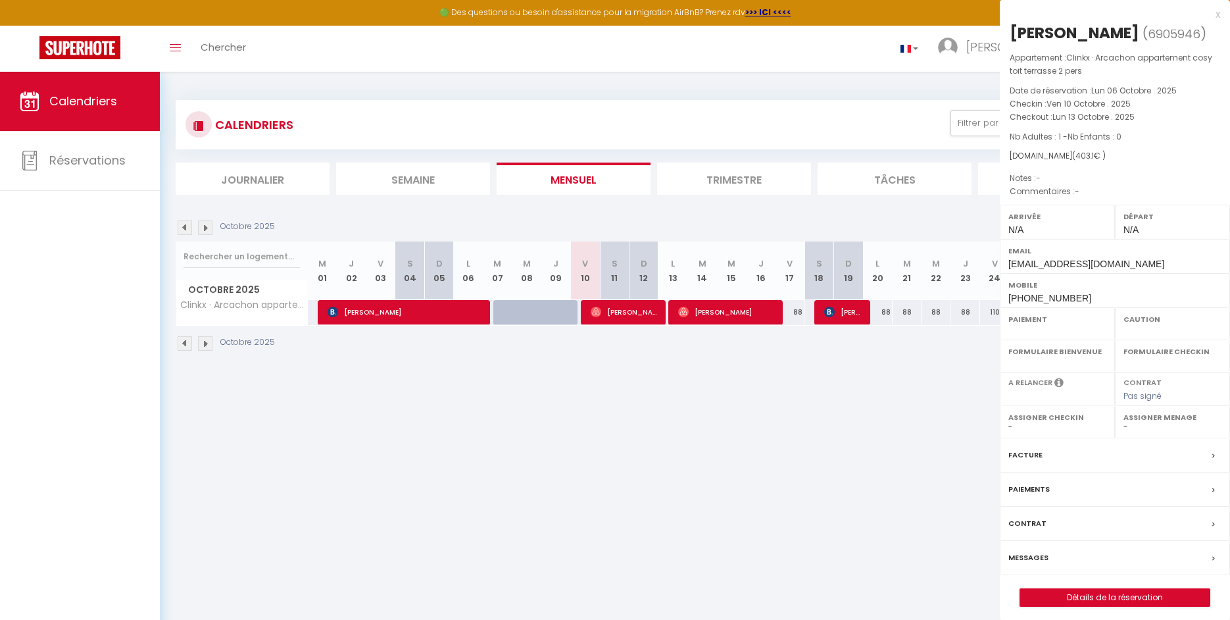
select select
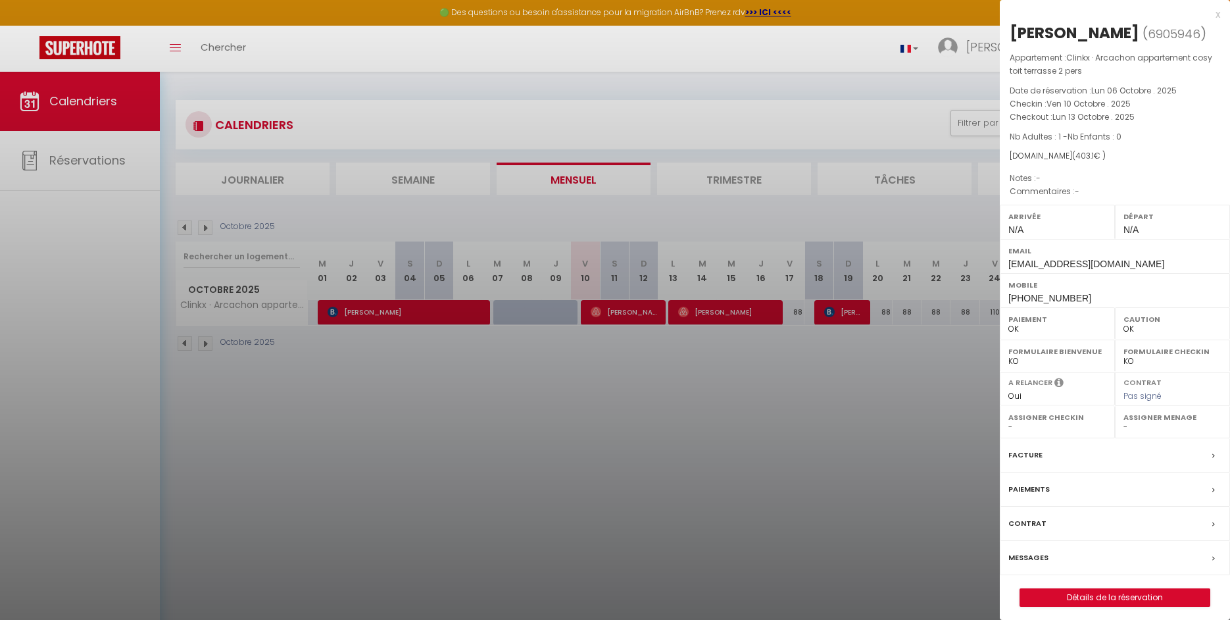
click at [1019, 448] on label "Facture" at bounding box center [1025, 455] width 34 height 14
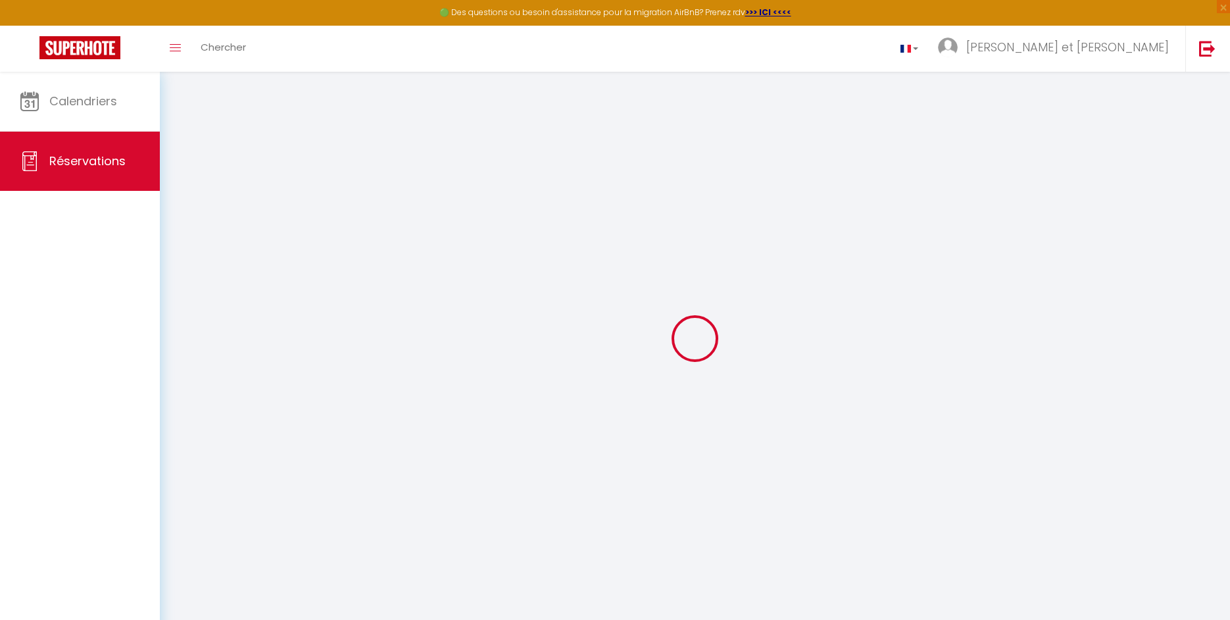
select select "cleaning"
select select "taxes"
select select
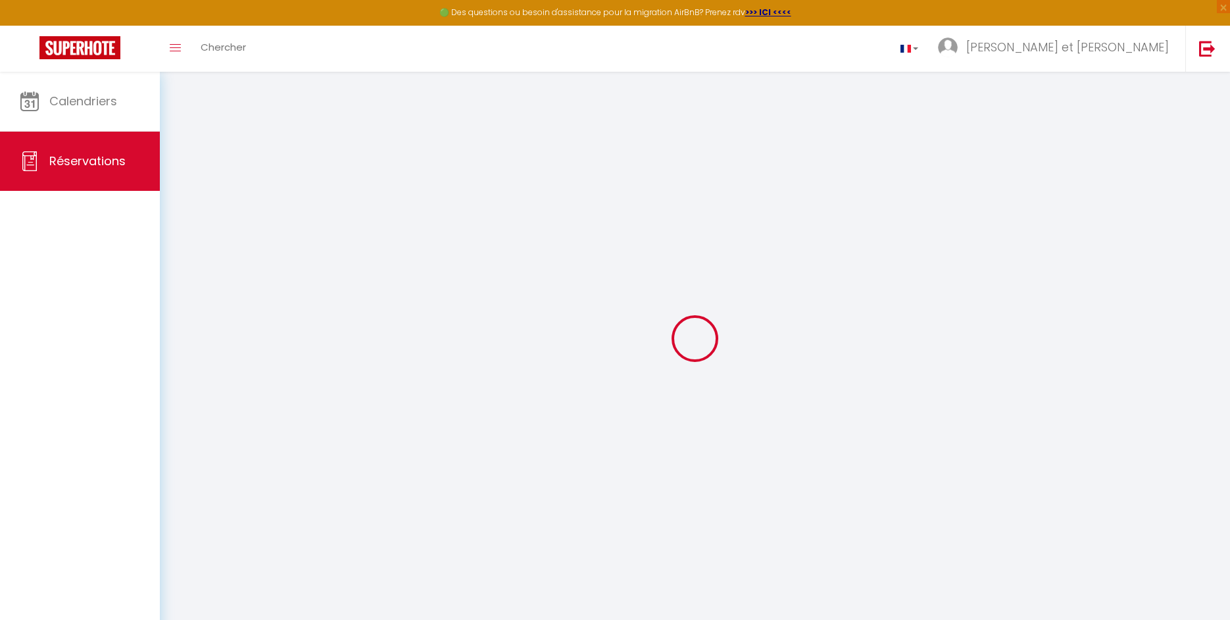
checkbox input "false"
select select
checkbox input "false"
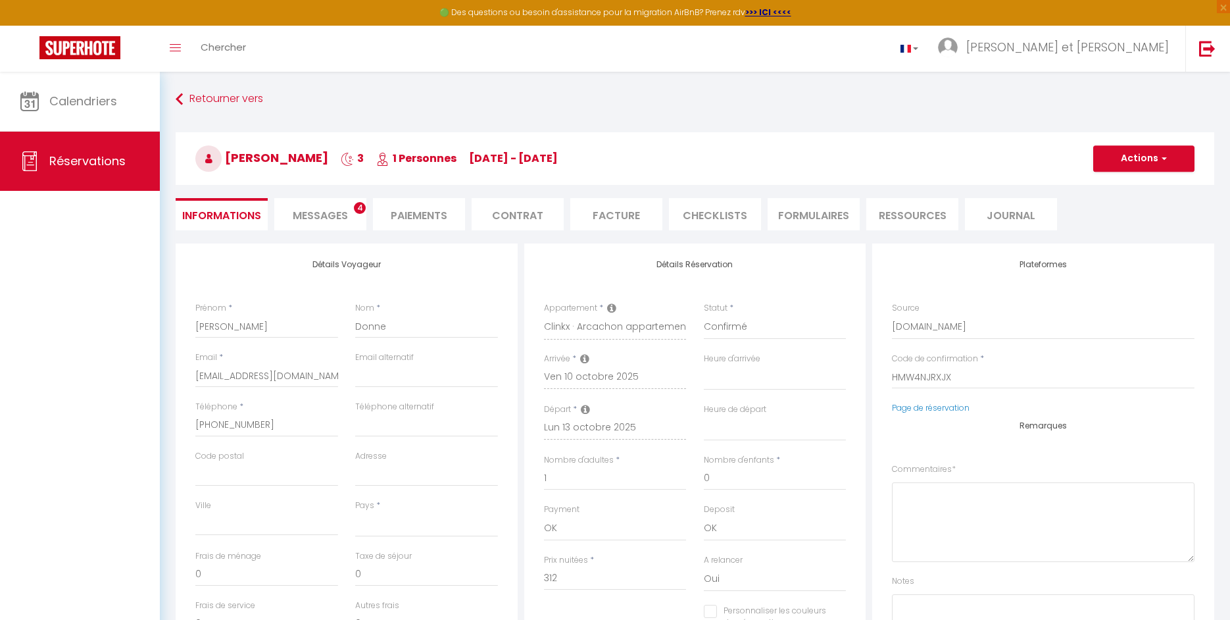
select select
checkbox input "false"
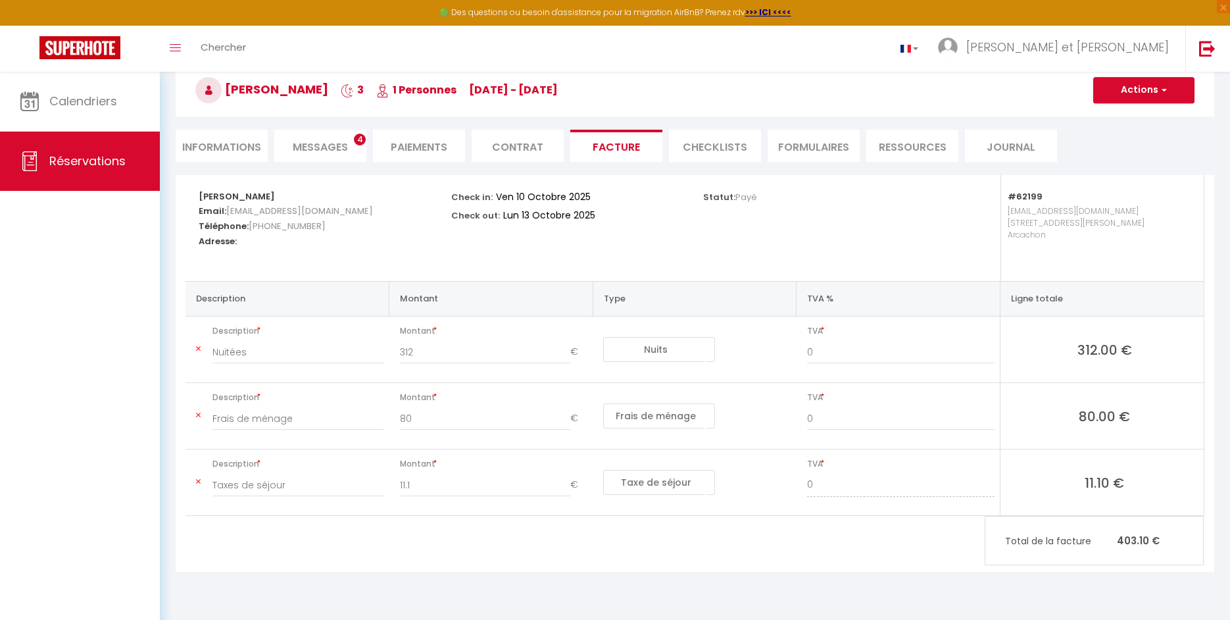
scroll to position [70, 0]
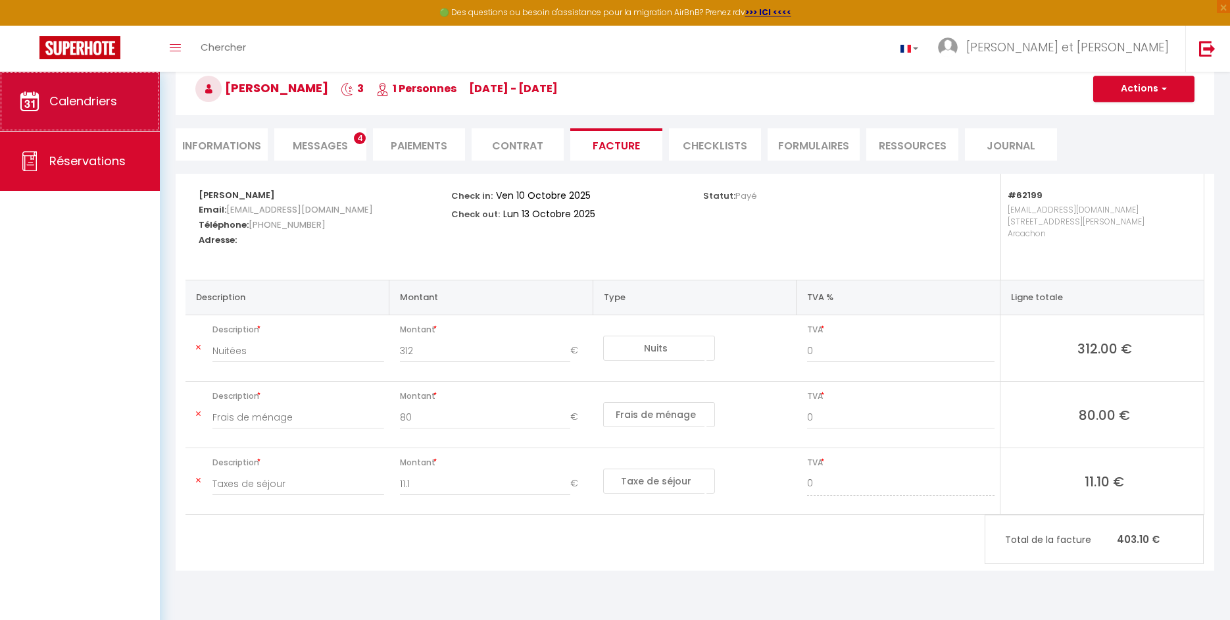
click at [89, 114] on link "Calendriers" at bounding box center [80, 101] width 160 height 59
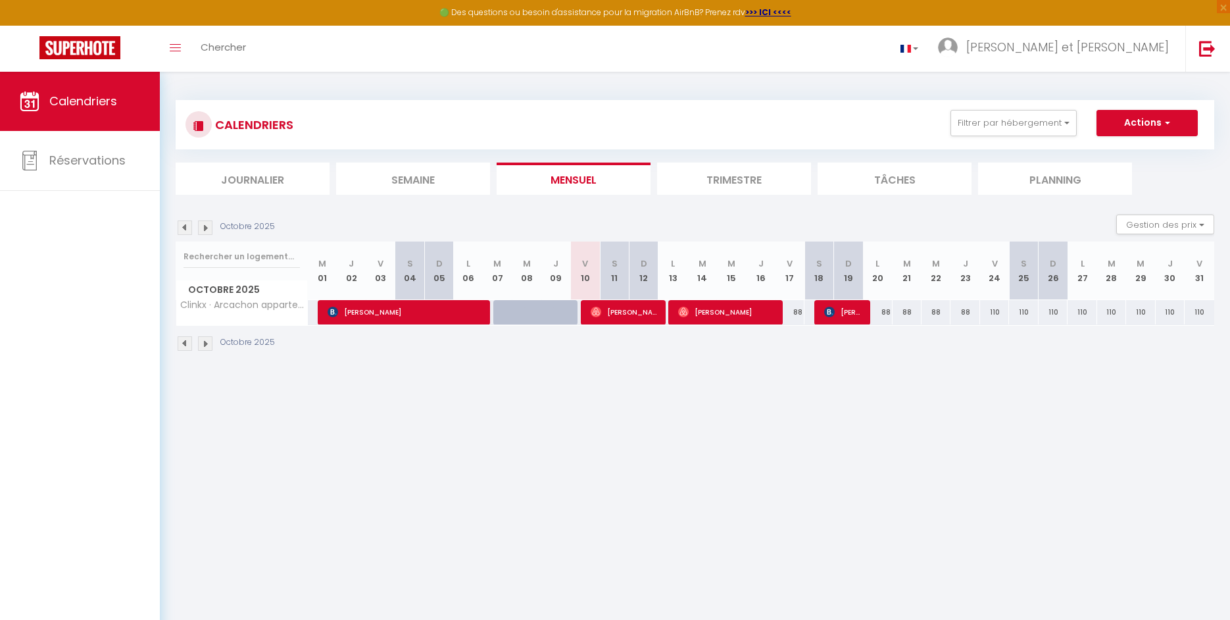
click at [721, 312] on span "[PERSON_NAME]" at bounding box center [726, 311] width 97 height 25
select select "OK"
select select "0"
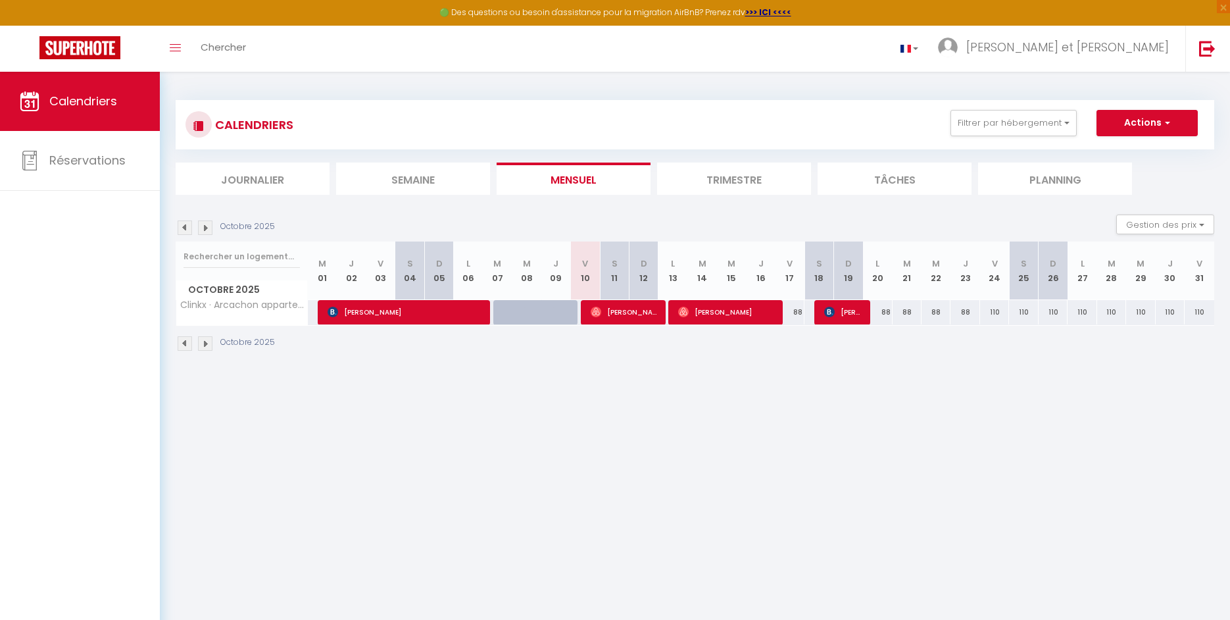
select select "1"
select select
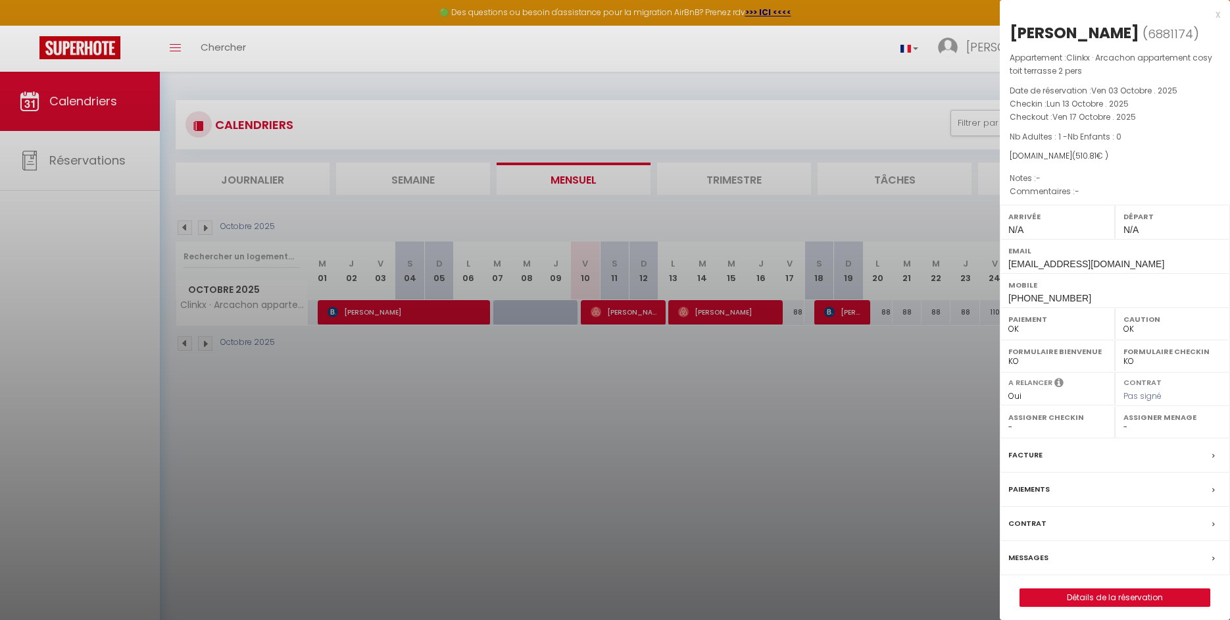
drag, startPoint x: 1022, startPoint y: 444, endPoint x: 1021, endPoint y: 453, distance: 8.7
click at [1022, 444] on div "Facture" at bounding box center [1115, 455] width 230 height 34
select select
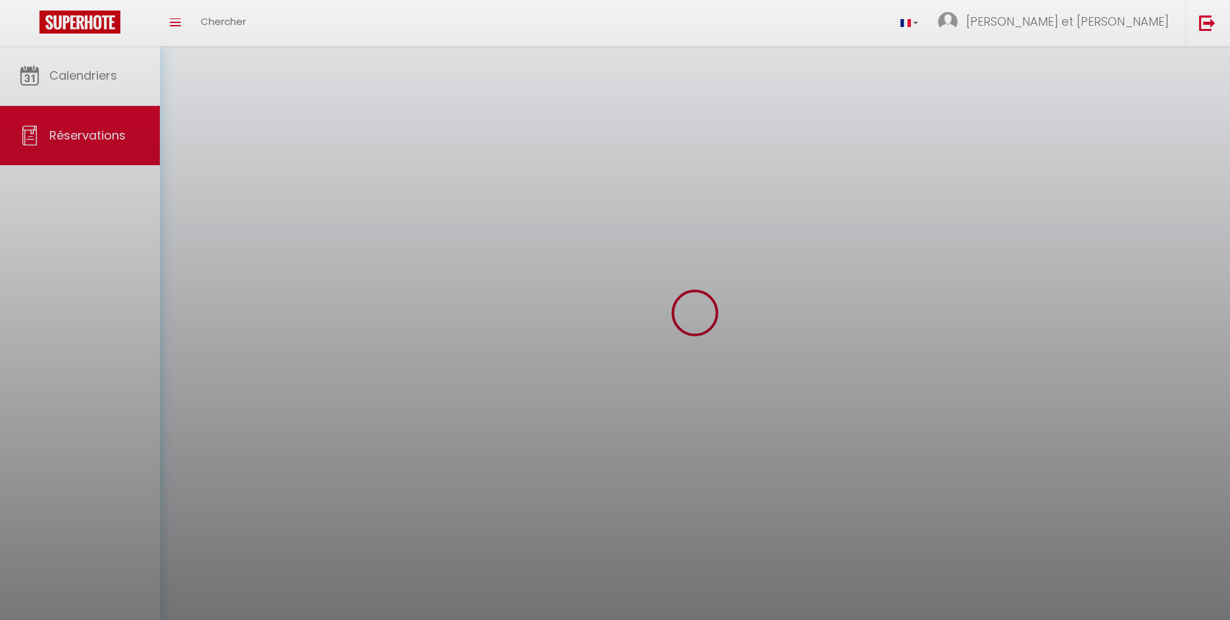
select select
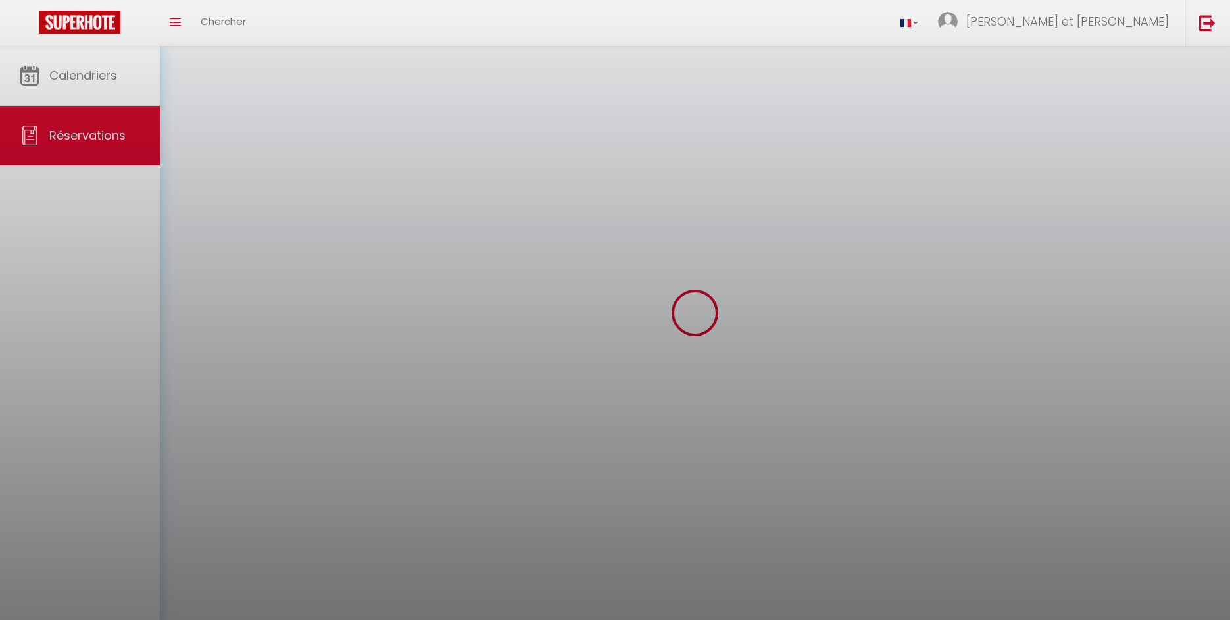
select select
checkbox input "false"
select select
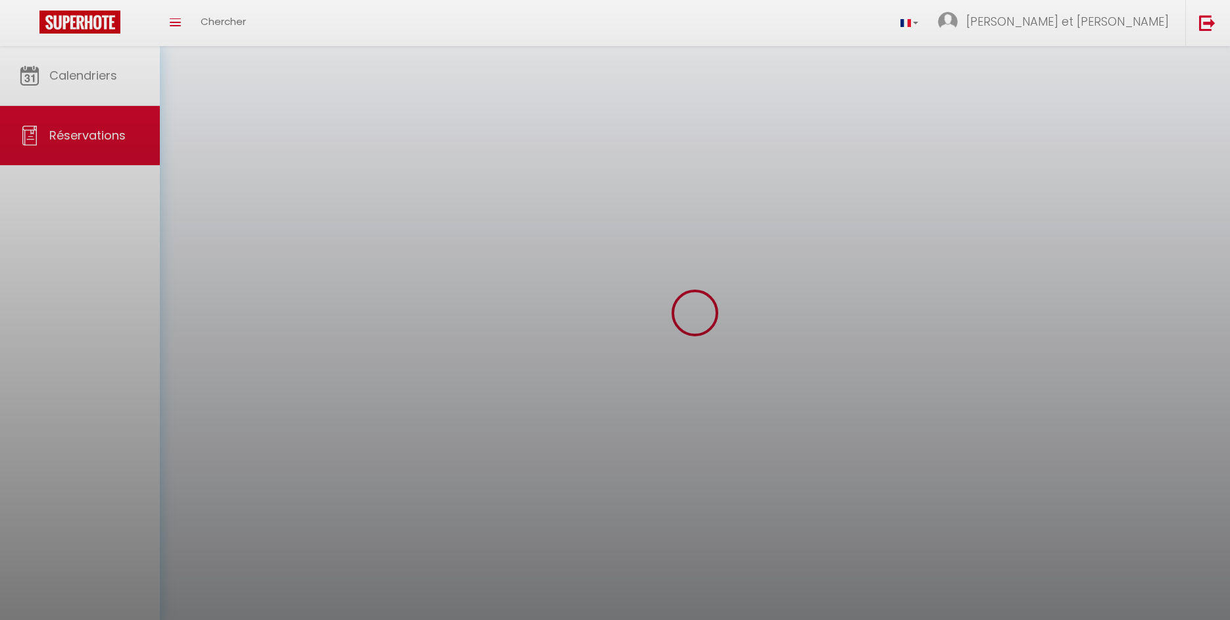
select select
checkbox input "false"
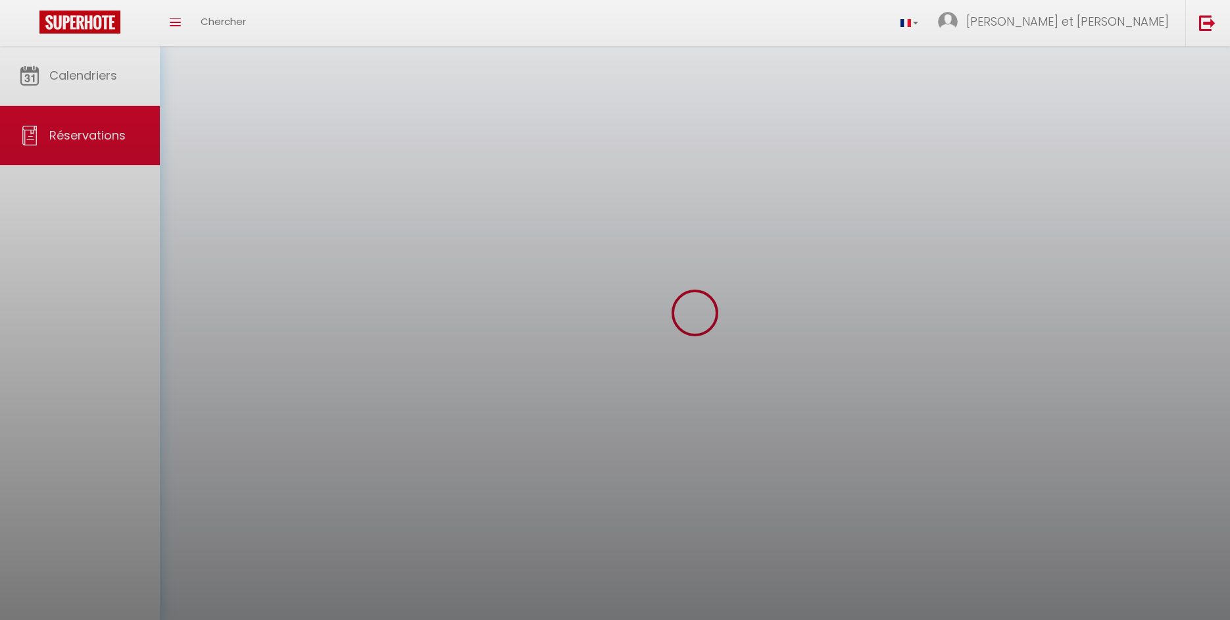
select select
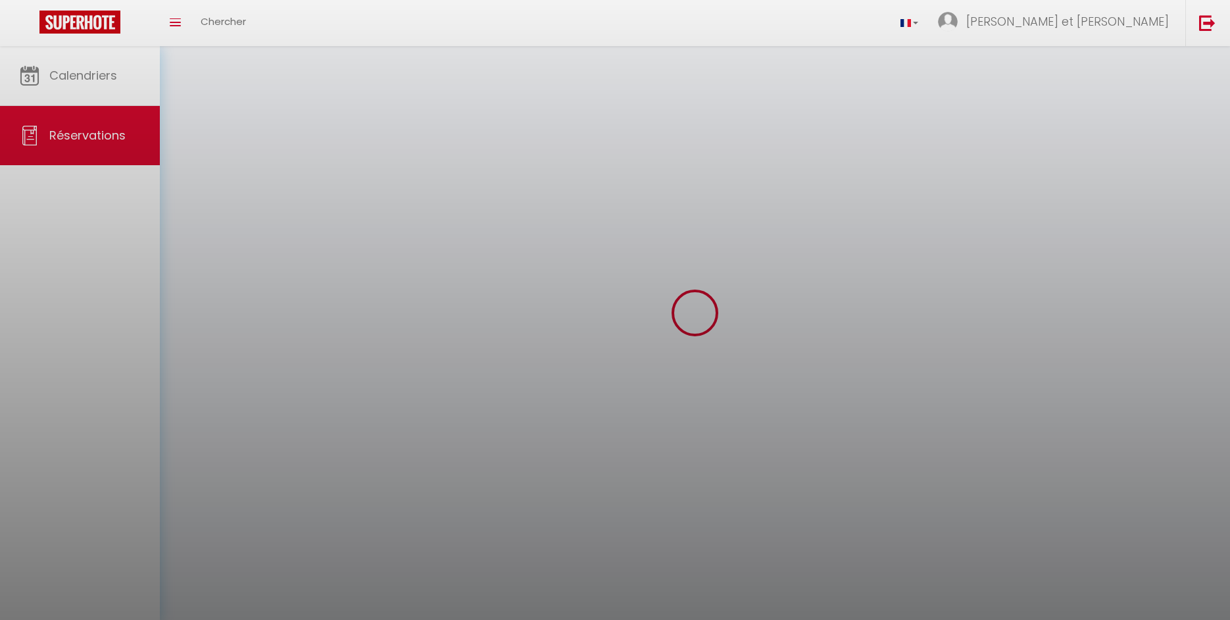
checkbox input "false"
select select
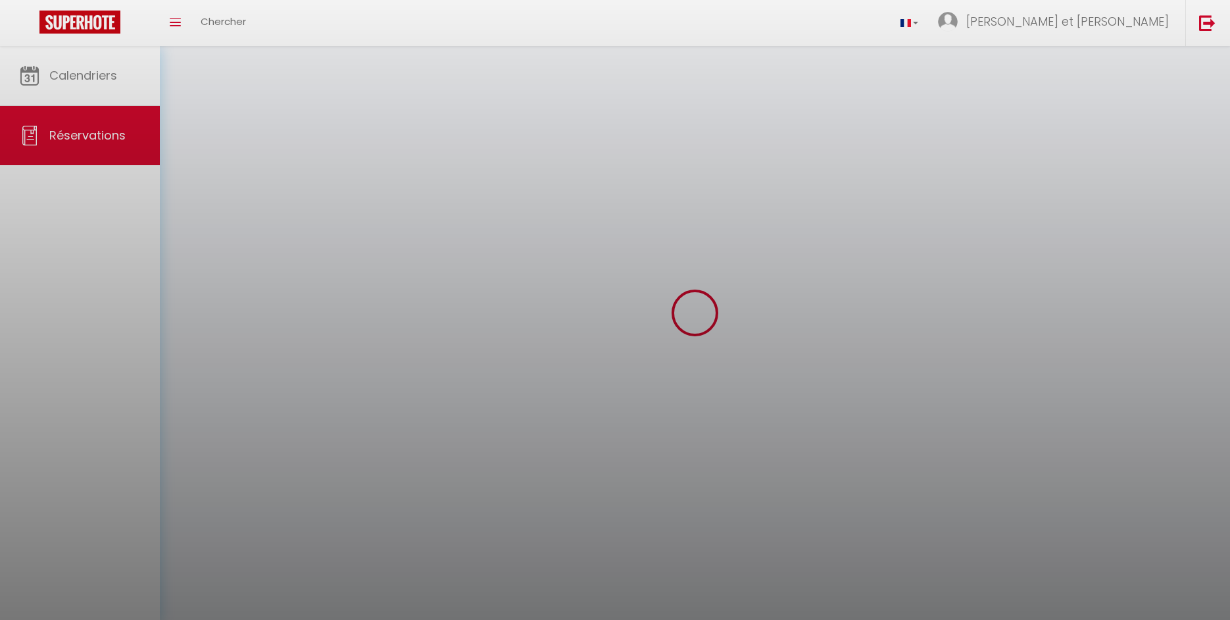
select select
checkbox input "false"
select select
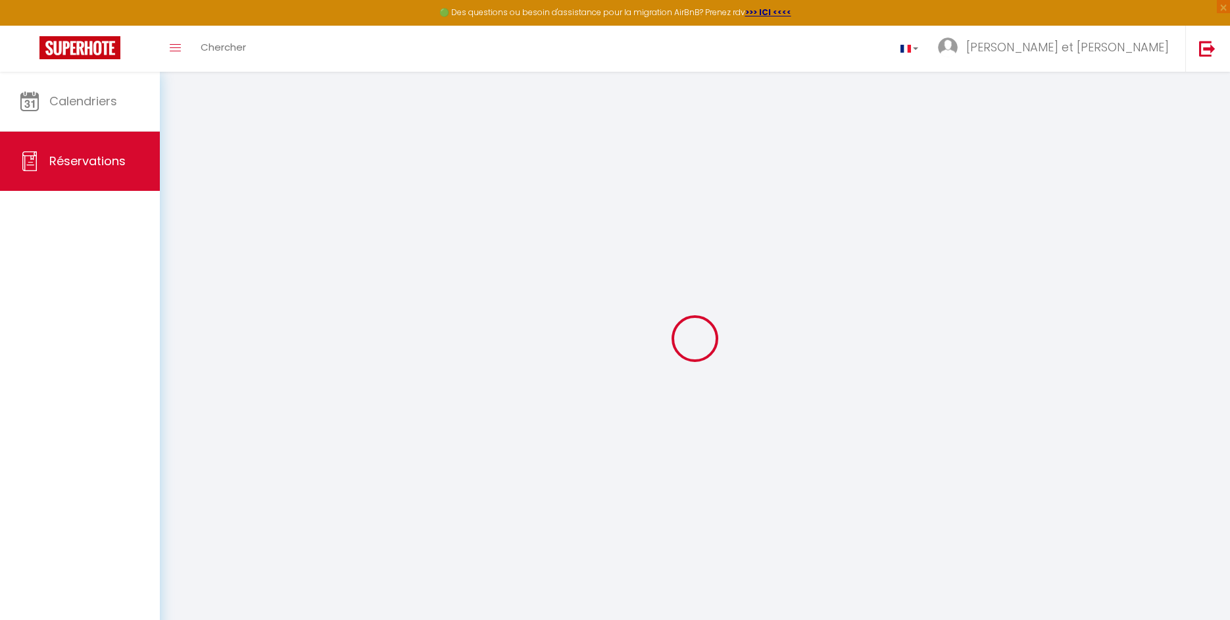
type input "[PERSON_NAME]"
type input "[EMAIL_ADDRESS][DOMAIN_NAME]"
type input "[PHONE_NUMBER]"
select select
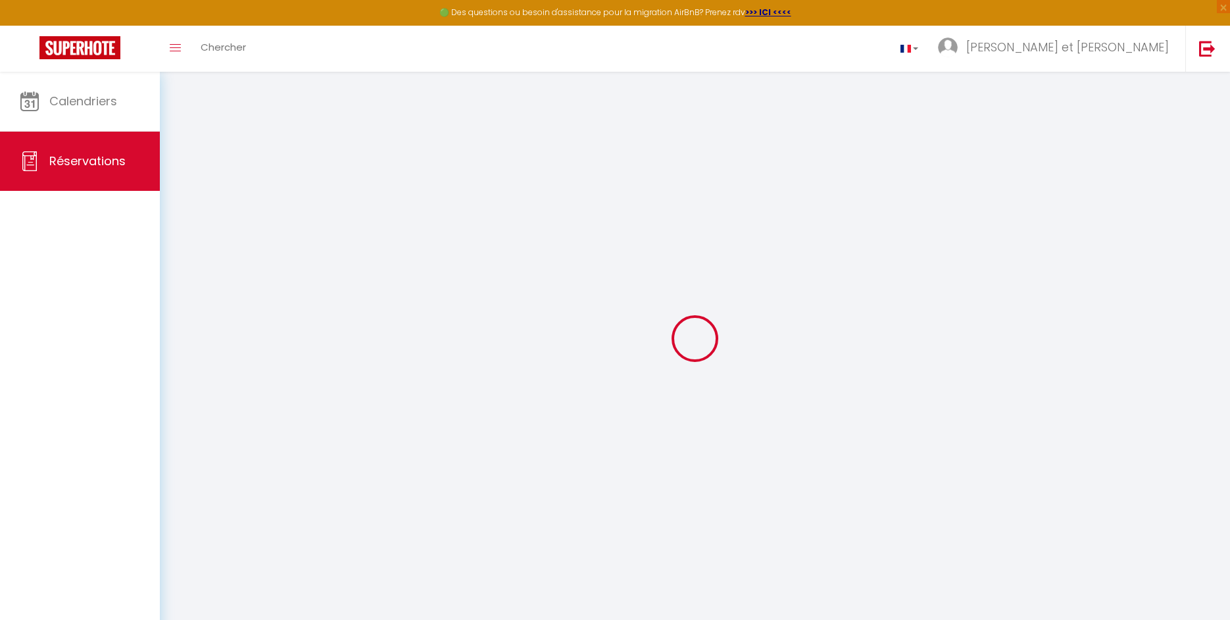
type input "89.28"
select select "62199"
select select "1"
select select
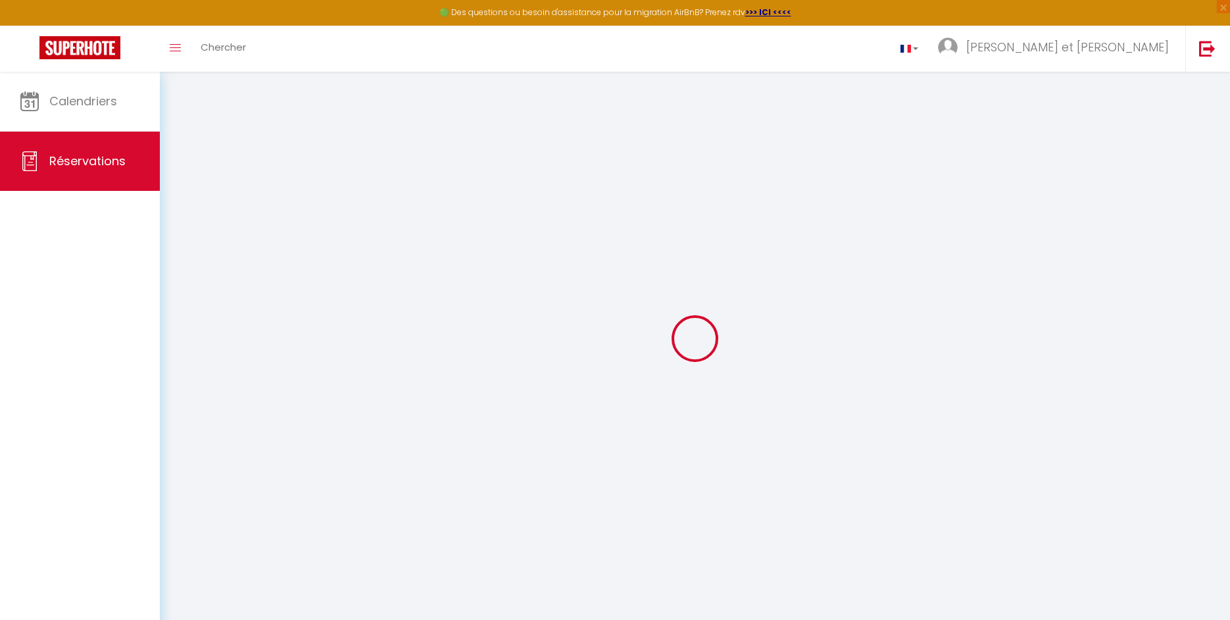
type input "1"
select select "12"
select select
type input "416"
checkbox input "false"
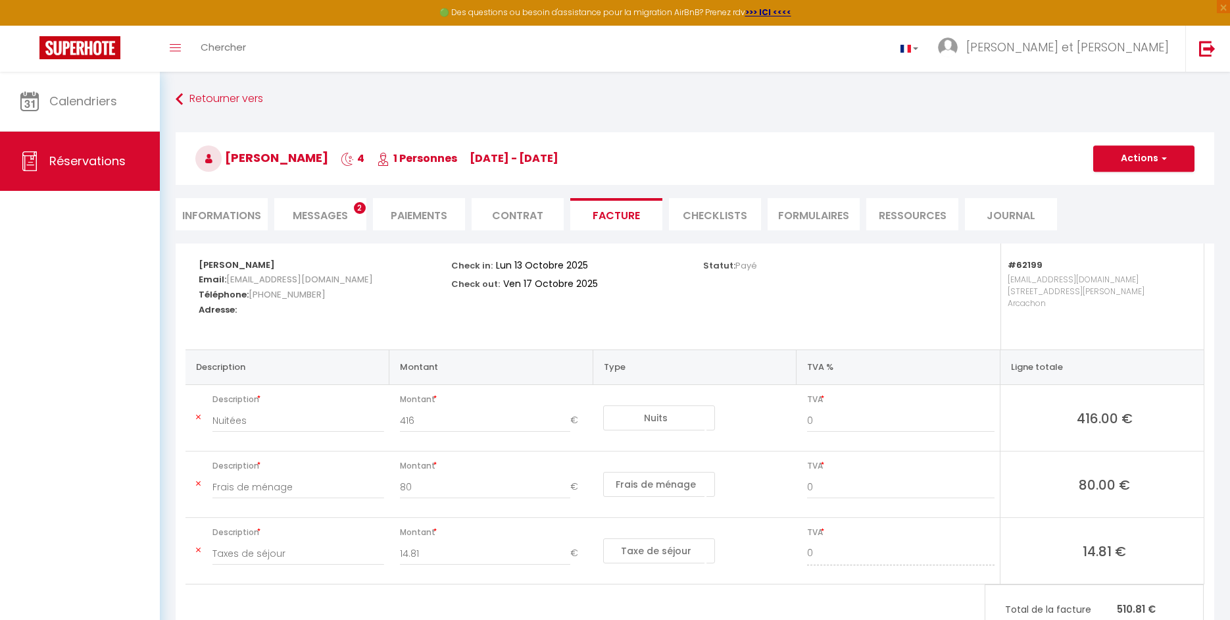
scroll to position [14, 0]
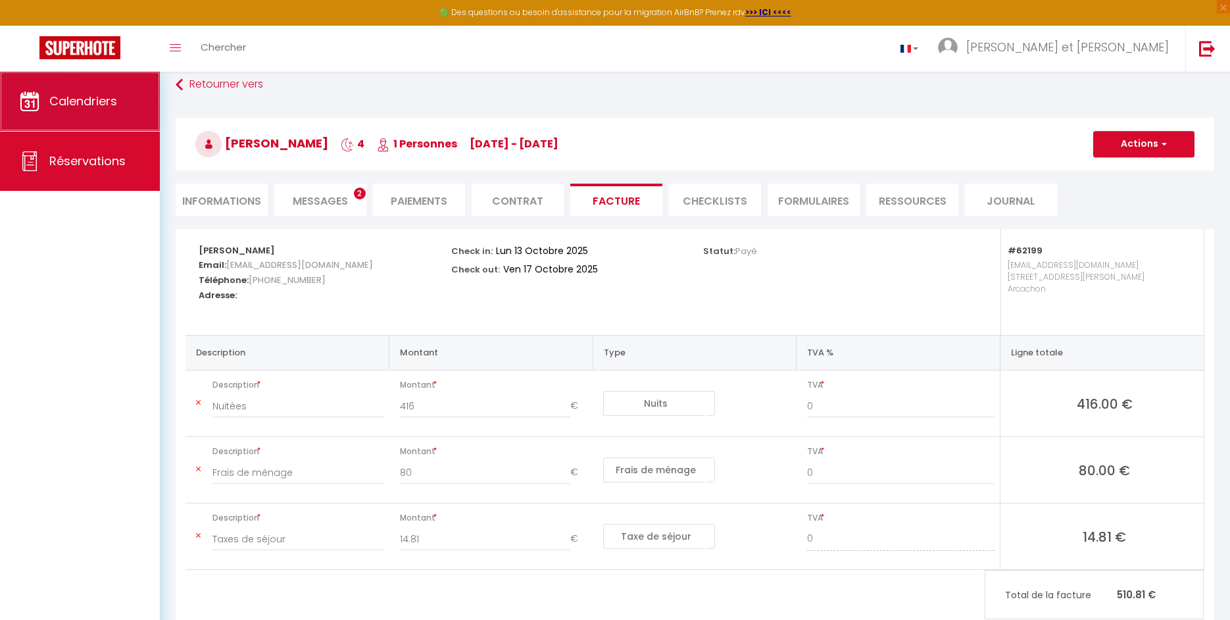
click at [75, 105] on span "Calendriers" at bounding box center [83, 101] width 68 height 16
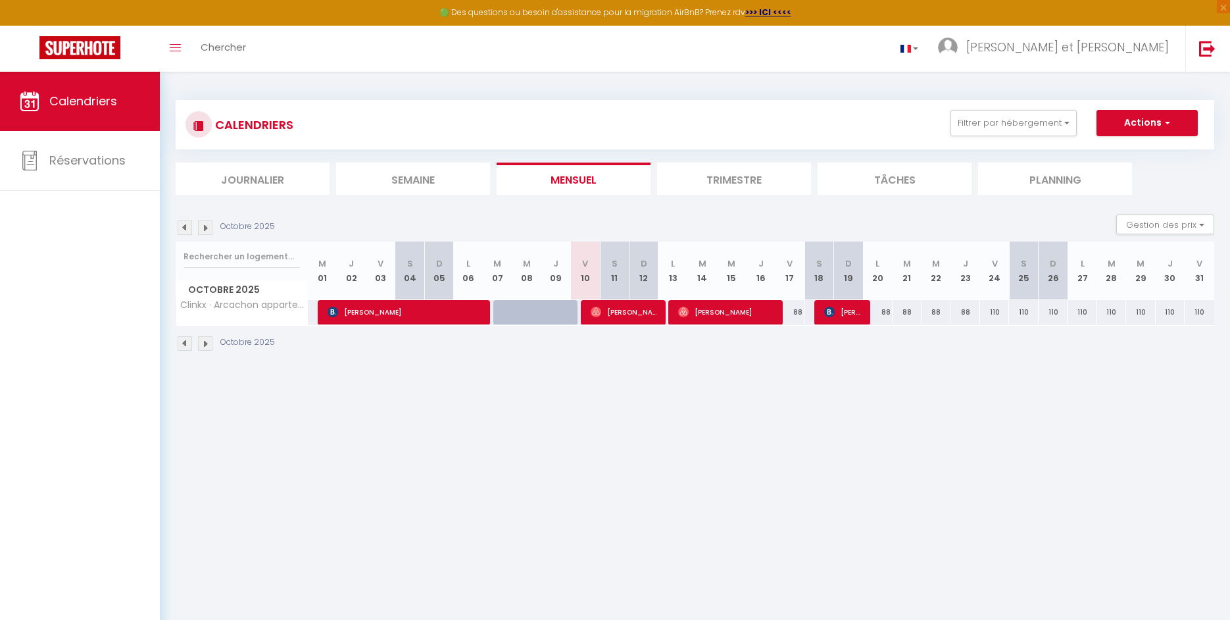
click at [848, 314] on span "[PERSON_NAME]" at bounding box center [843, 311] width 39 height 25
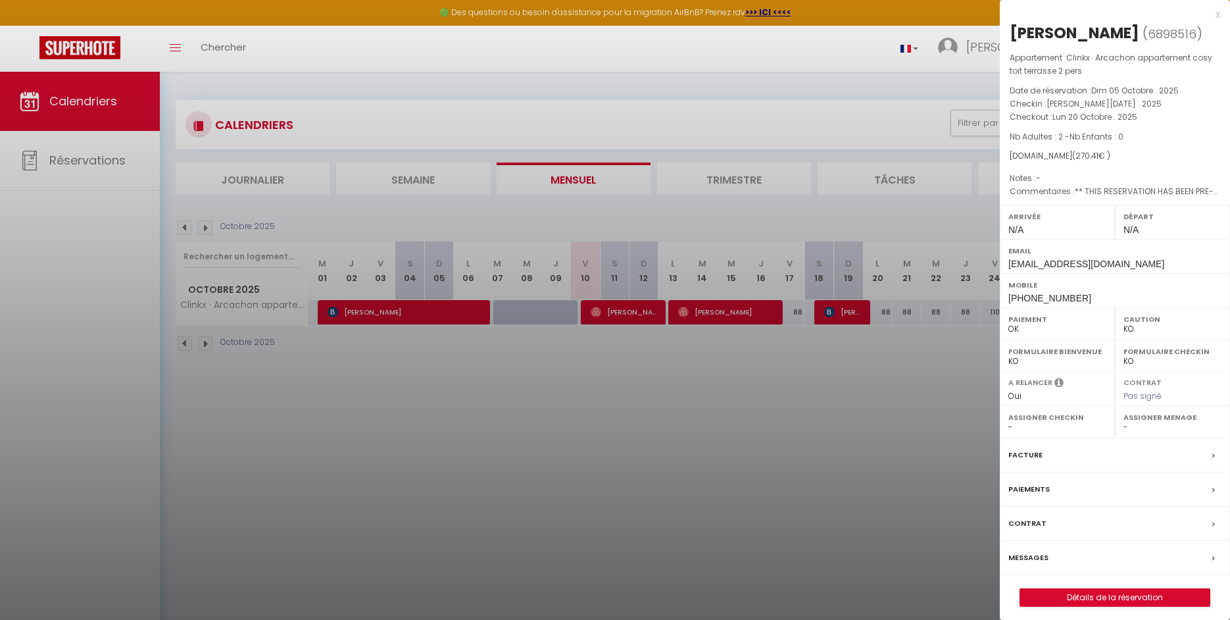
click at [1031, 454] on label "Facture" at bounding box center [1025, 455] width 34 height 14
